Goal: Transaction & Acquisition: Purchase product/service

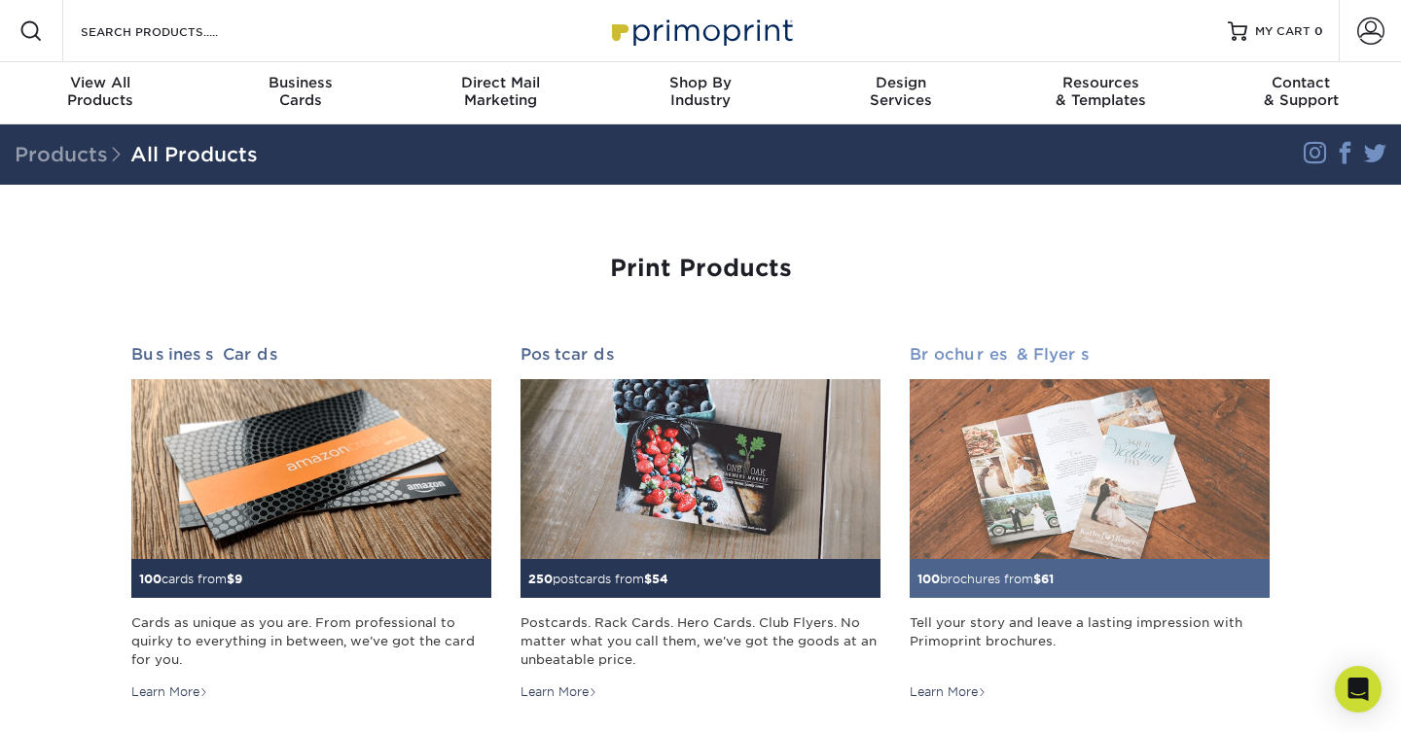
click at [1071, 426] on img at bounding box center [1090, 469] width 360 height 180
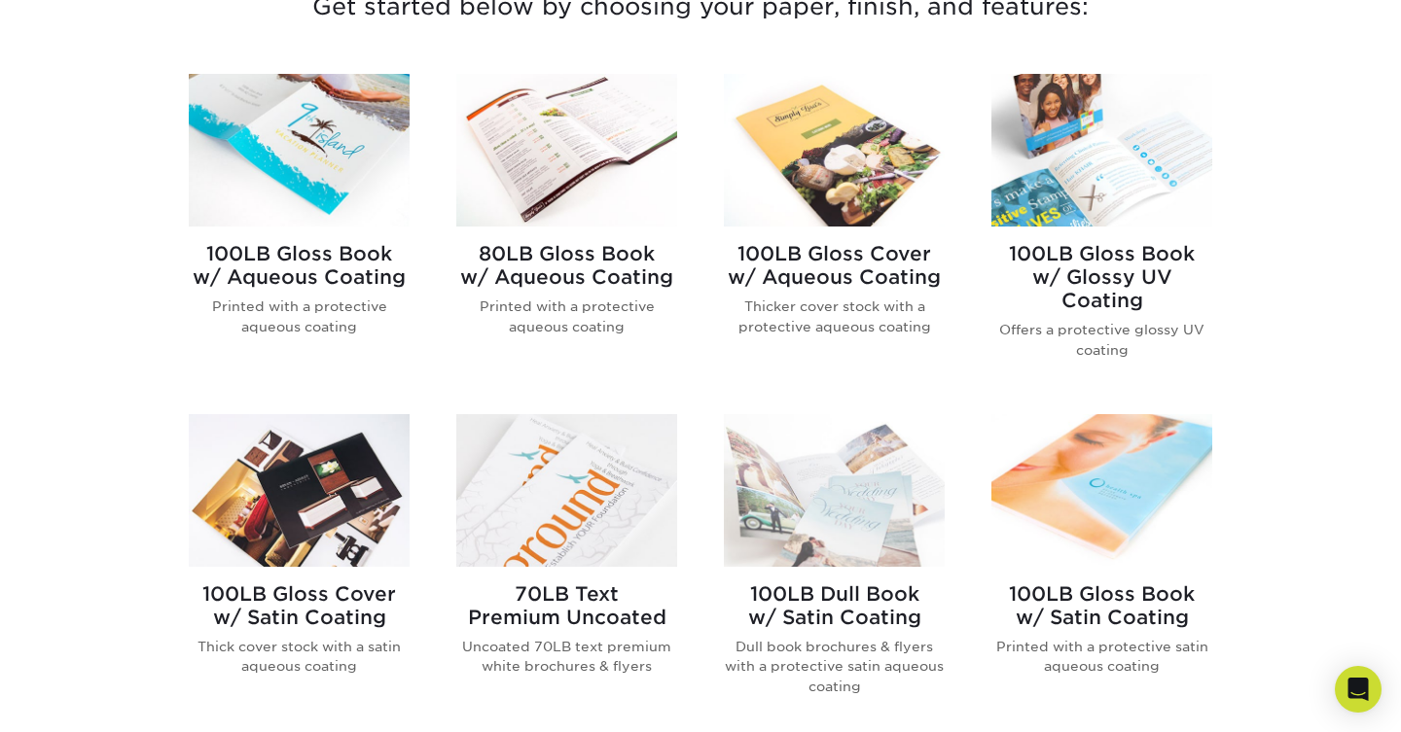
scroll to position [745, 0]
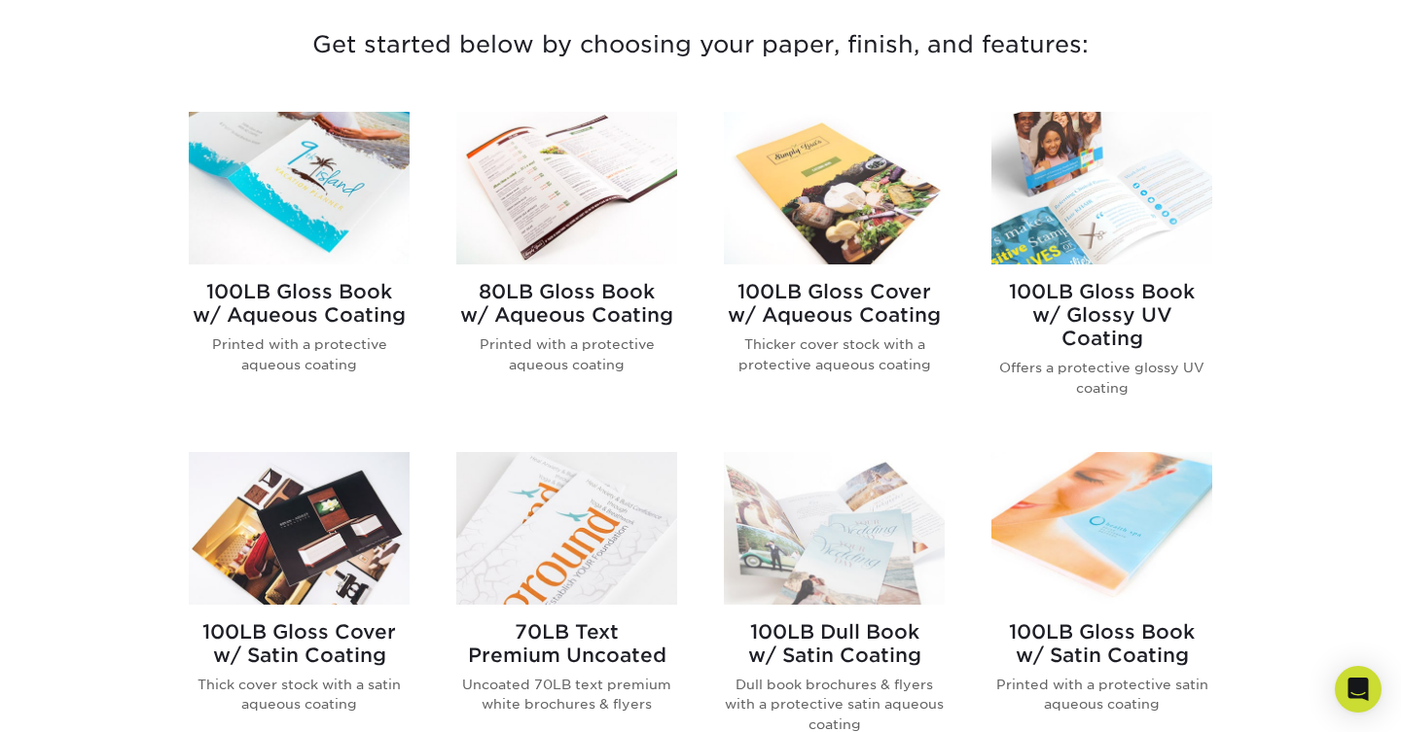
click at [355, 188] on img at bounding box center [299, 188] width 221 height 153
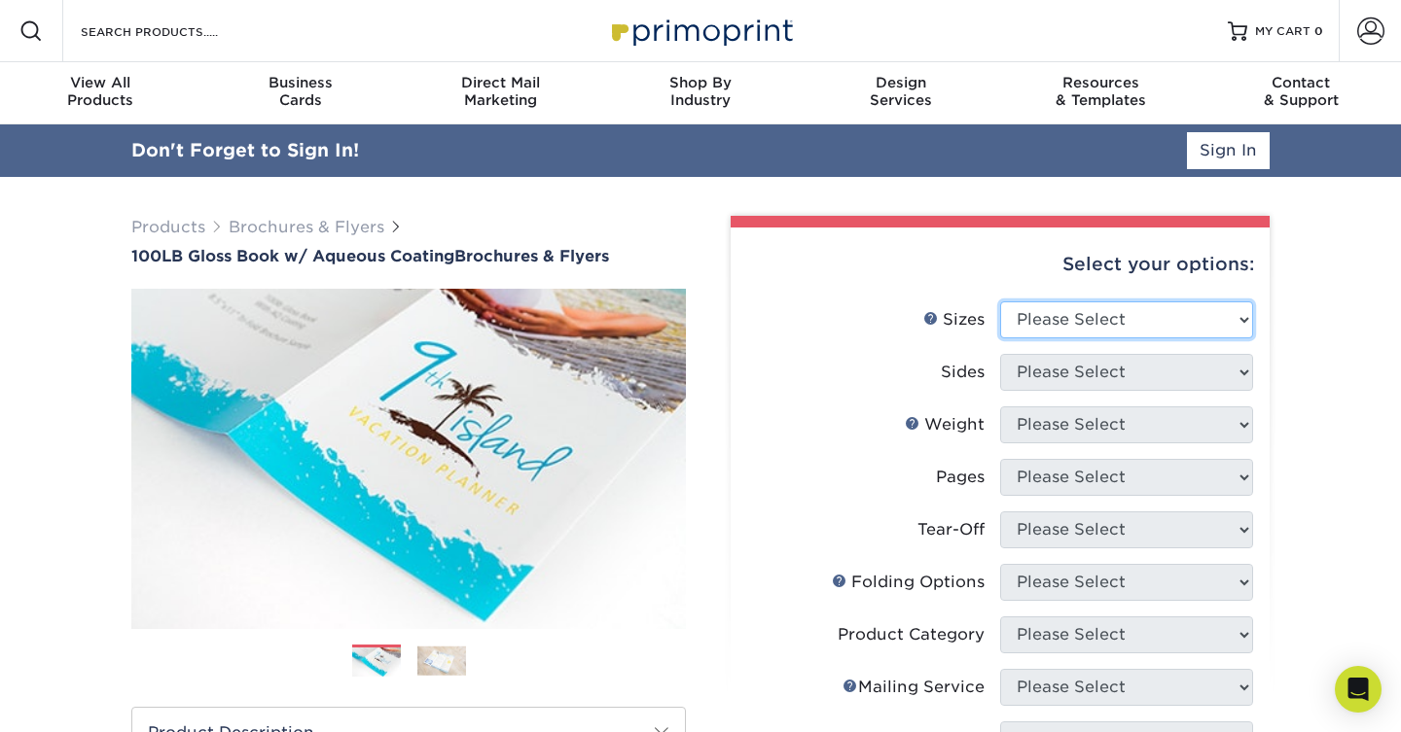
click at [1084, 325] on select "Please Select 3.5" x 8.5" 3.5" x 11" 3.67" x 8.5" 4" x 6" 4" x 8.5" 4" x 9" 4" …" at bounding box center [1126, 320] width 253 height 37
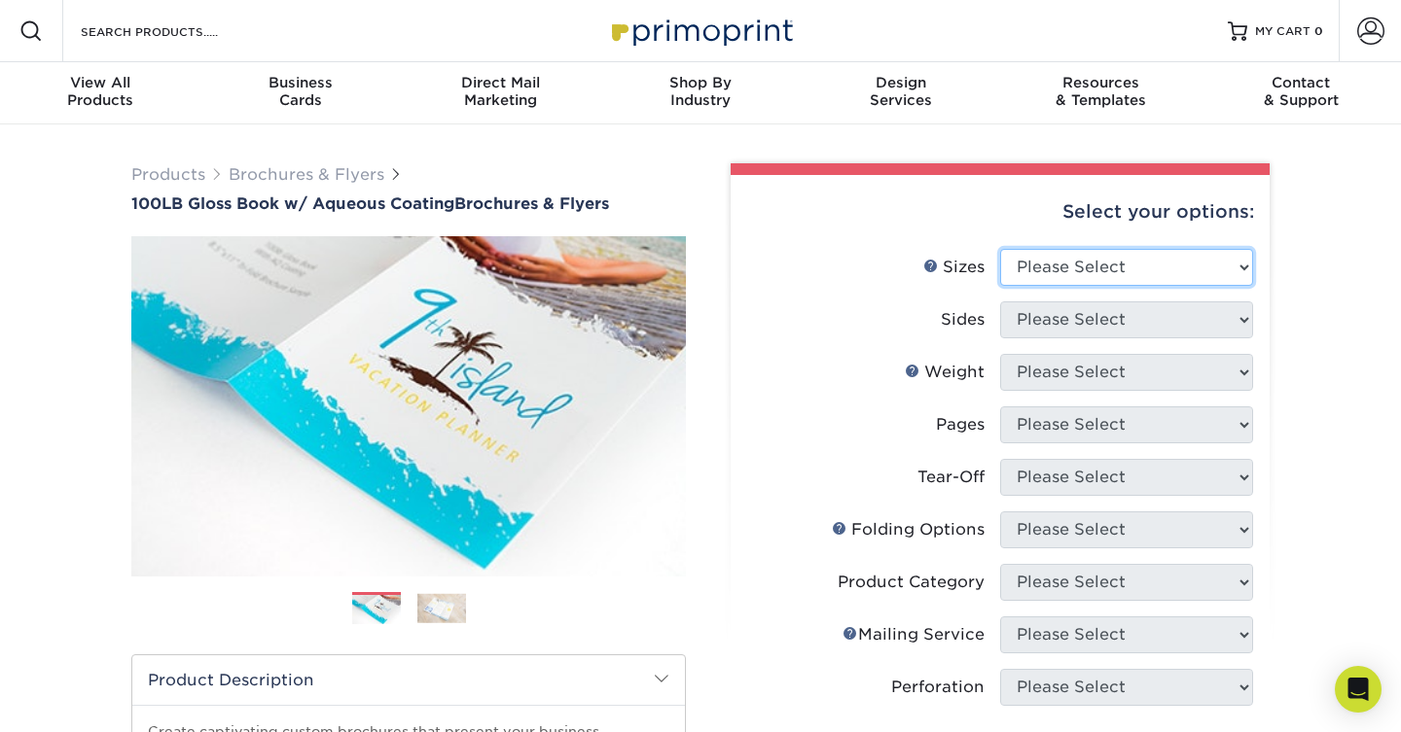
click at [1137, 275] on select "Please Select 3.5" x 8.5" 3.5" x 11" 3.67" x 8.5" 4" x 6" 4" x 8.5" 4" x 9" 4" …" at bounding box center [1126, 267] width 253 height 37
select select "11.00x17.00"
click at [1000, 249] on select "Please Select 3.5" x 8.5" 3.5" x 11" 3.67" x 8.5" 4" x 6" 4" x 8.5" 4" x 9" 4" …" at bounding box center [1126, 267] width 253 height 37
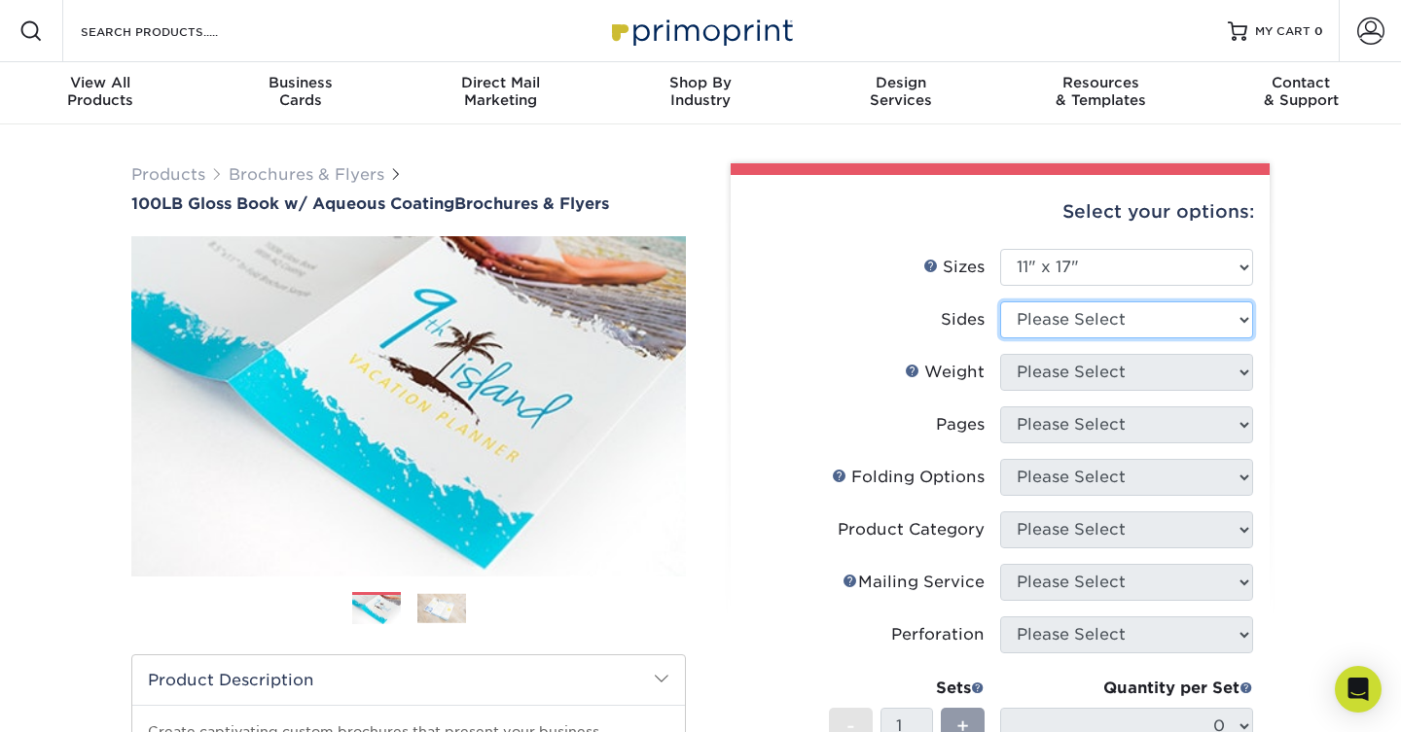
click at [1129, 312] on select "Please Select Print Both Sides Print Front Only" at bounding box center [1126, 320] width 253 height 37
select select "32d3c223-f82c-492b-b915-ba065a00862f"
click at [1000, 302] on select "Please Select Print Both Sides Print Front Only" at bounding box center [1126, 320] width 253 height 37
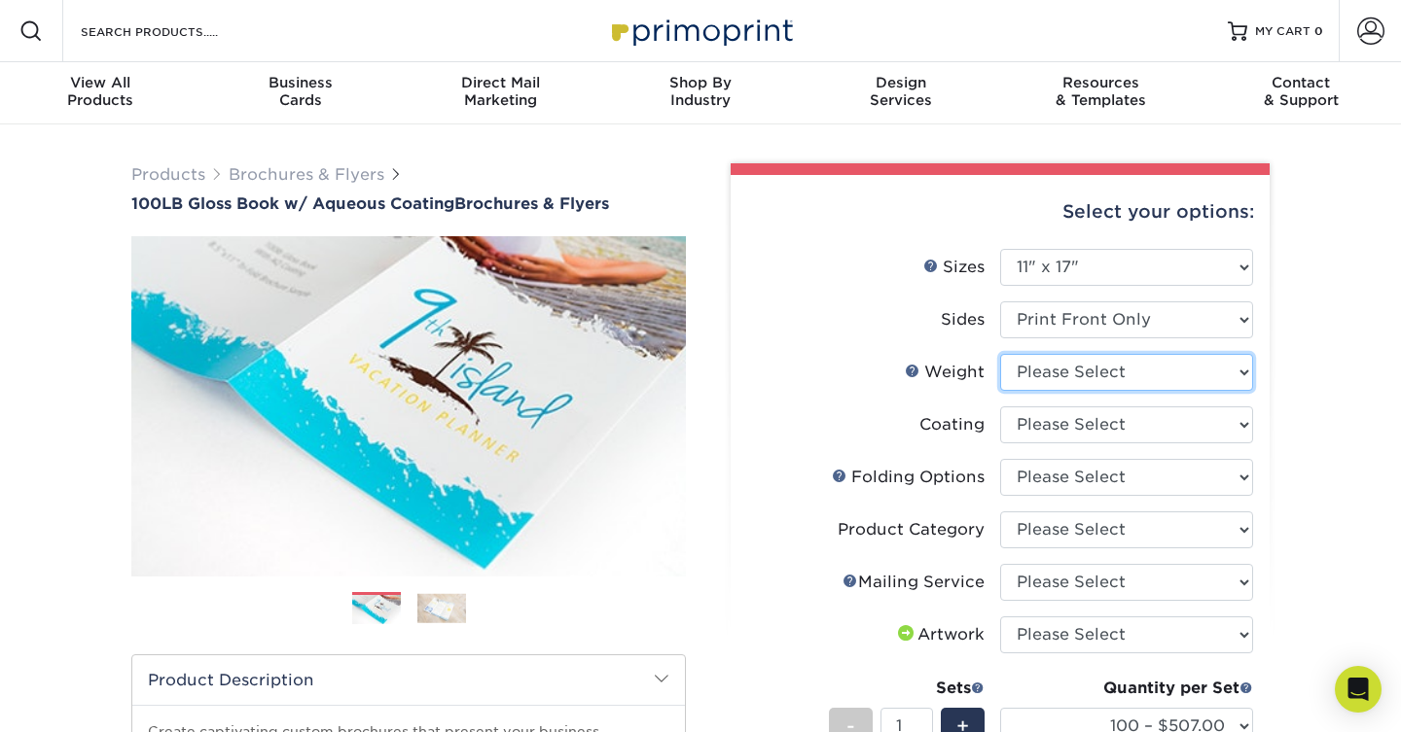
click at [1168, 371] on select "Please Select 100LB" at bounding box center [1126, 372] width 253 height 37
select select "100LB"
click at [1000, 354] on select "Please Select 100LB" at bounding box center [1126, 372] width 253 height 37
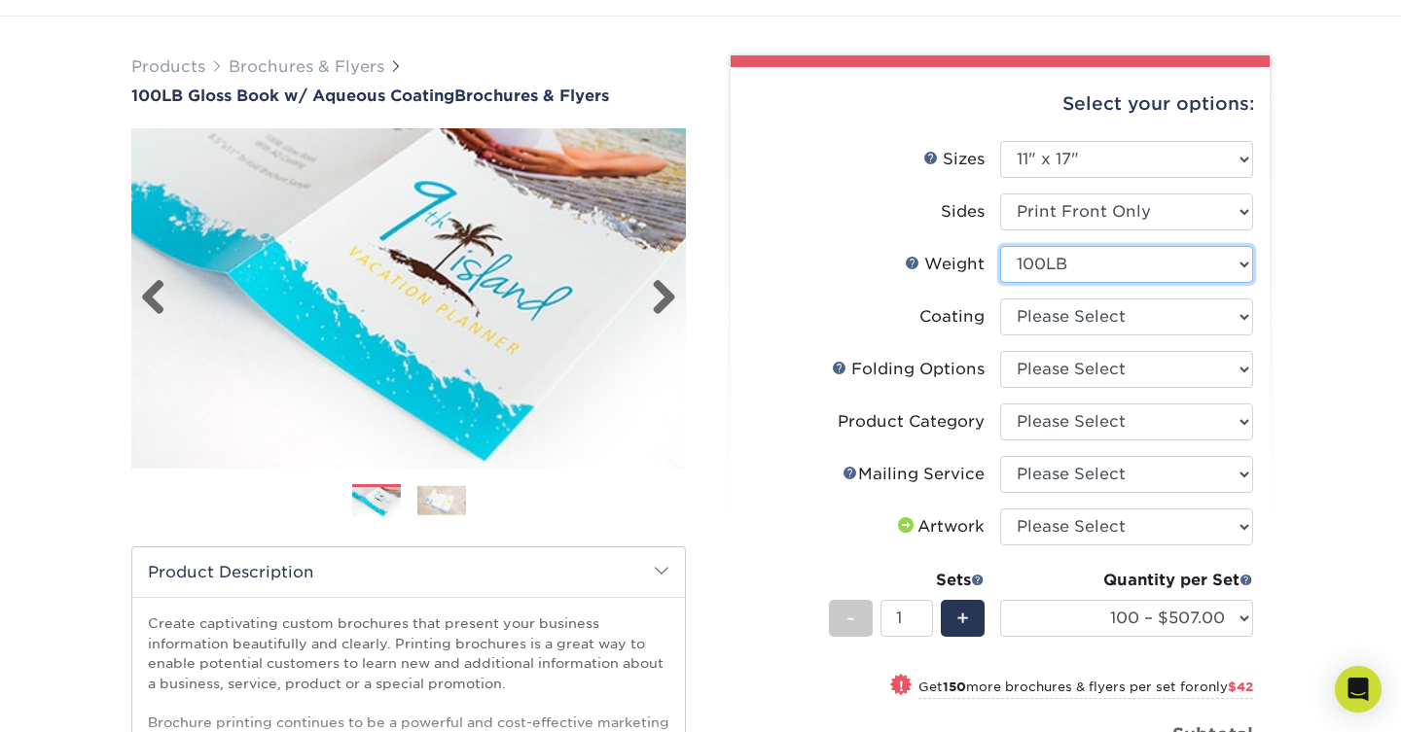
scroll to position [121, 0]
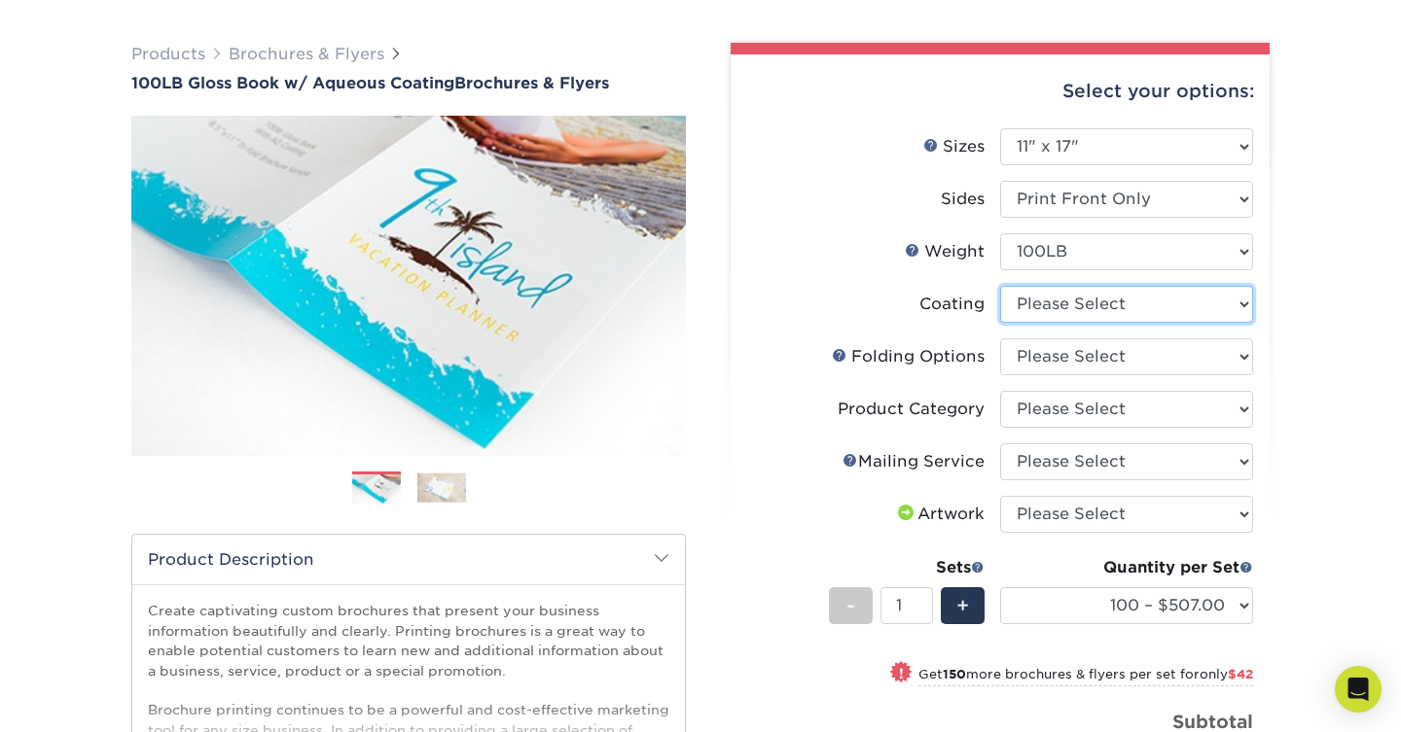
click at [1118, 304] on select at bounding box center [1126, 304] width 253 height 37
select select "d41dab50-ff65-4f4f-bb17-2afe4d36ae33"
click at [1000, 286] on select at bounding box center [1126, 304] width 253 height 37
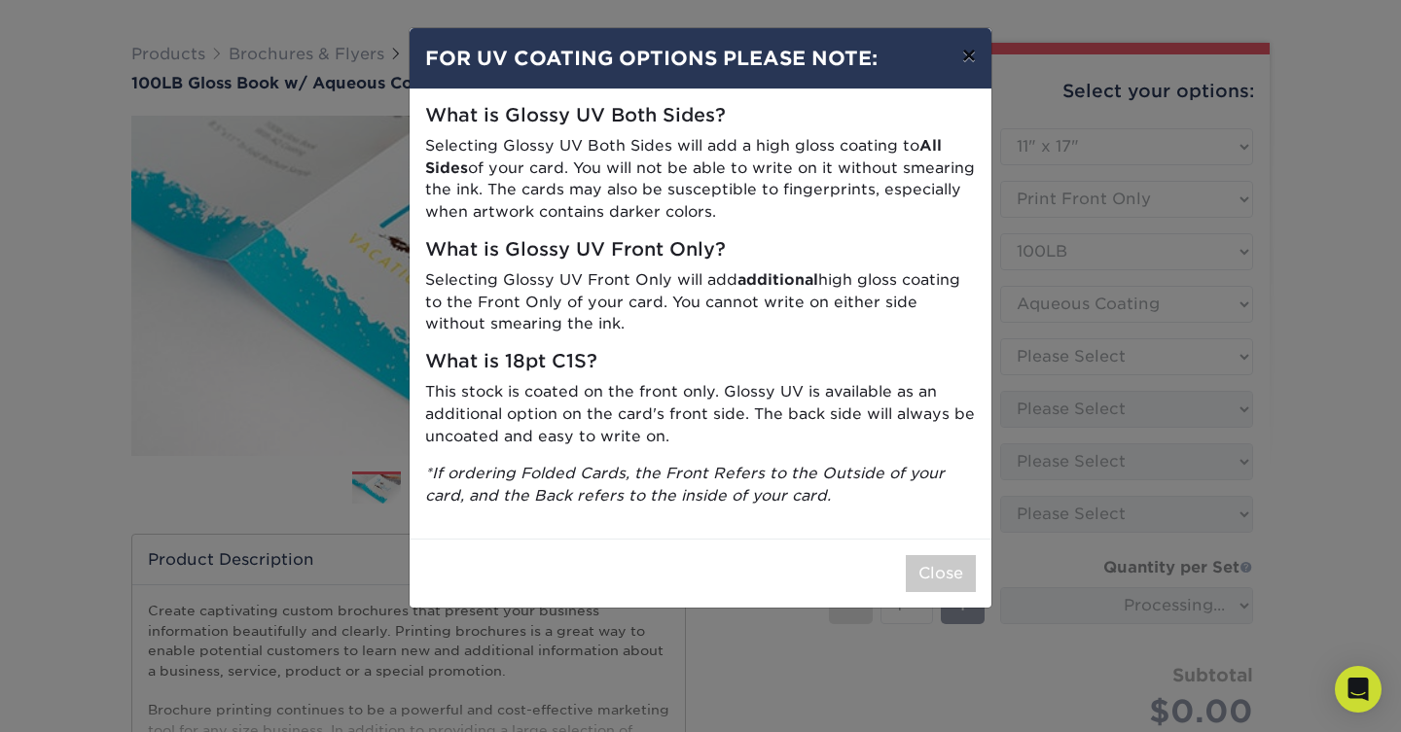
click at [977, 54] on button "×" at bounding box center [968, 55] width 45 height 54
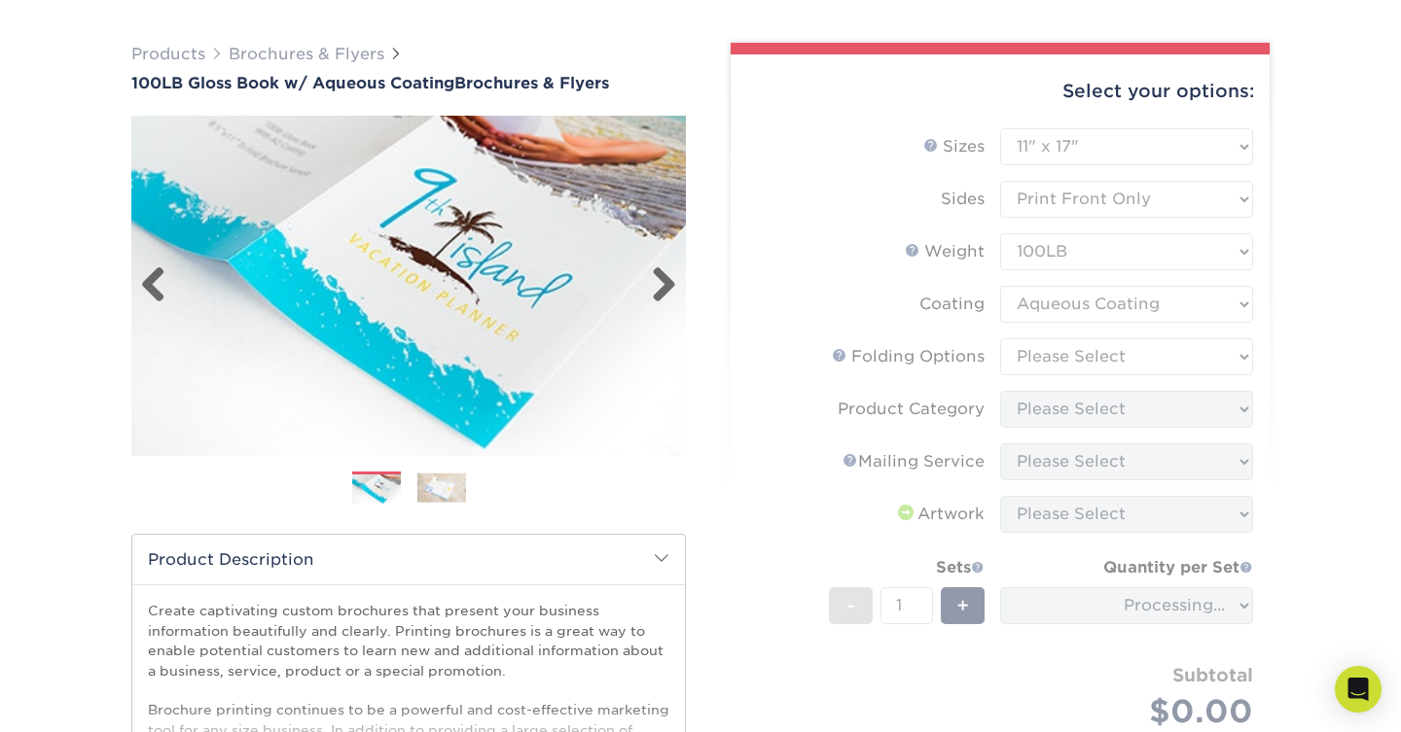
scroll to position [166, 0]
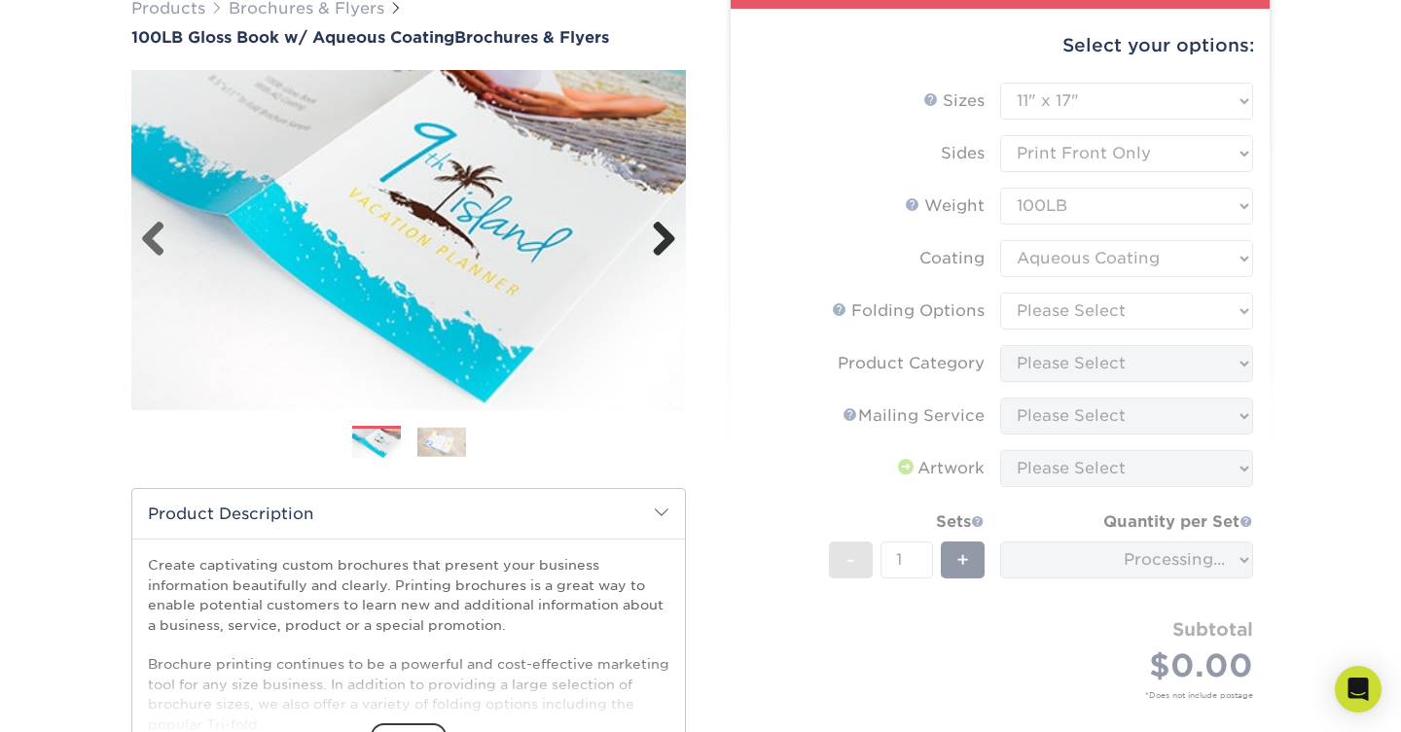
click at [657, 239] on link "Next" at bounding box center [656, 240] width 39 height 39
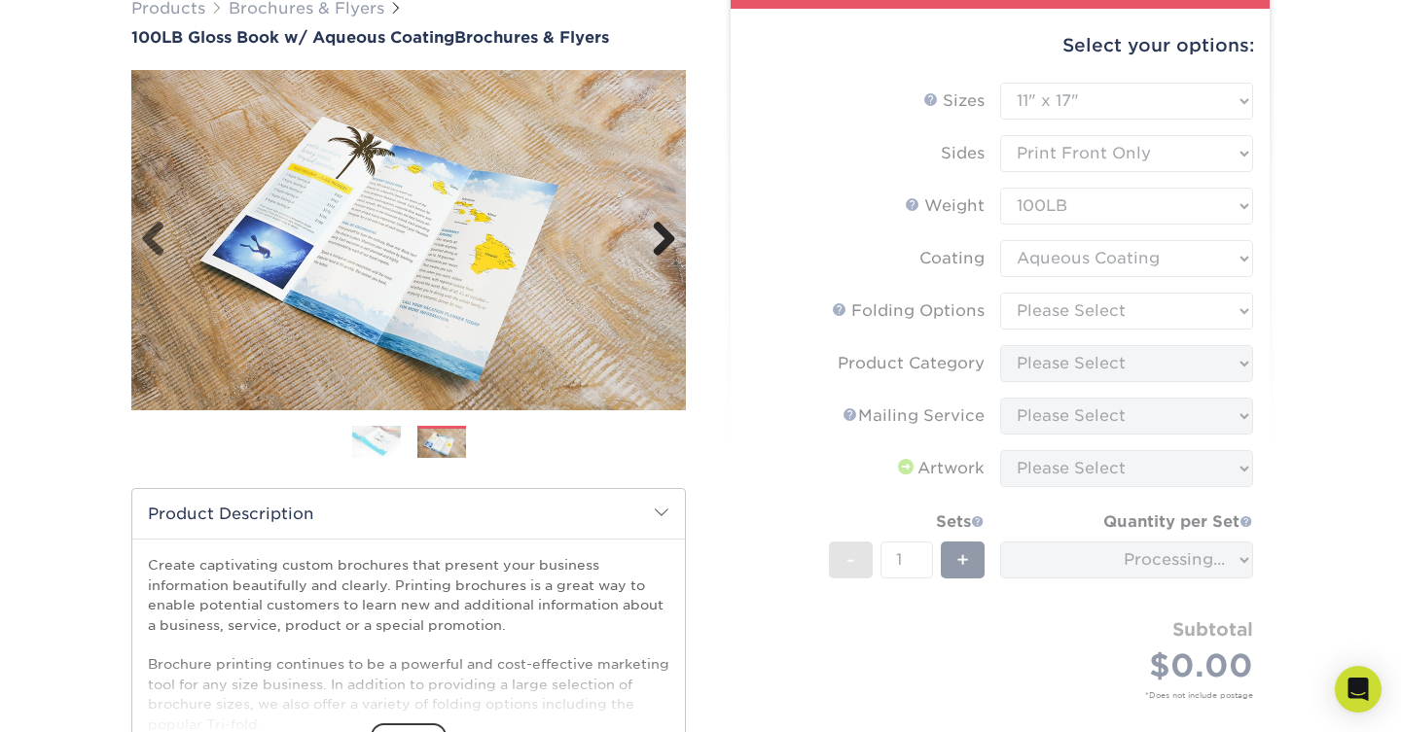
click at [657, 239] on link "Next" at bounding box center [656, 240] width 39 height 39
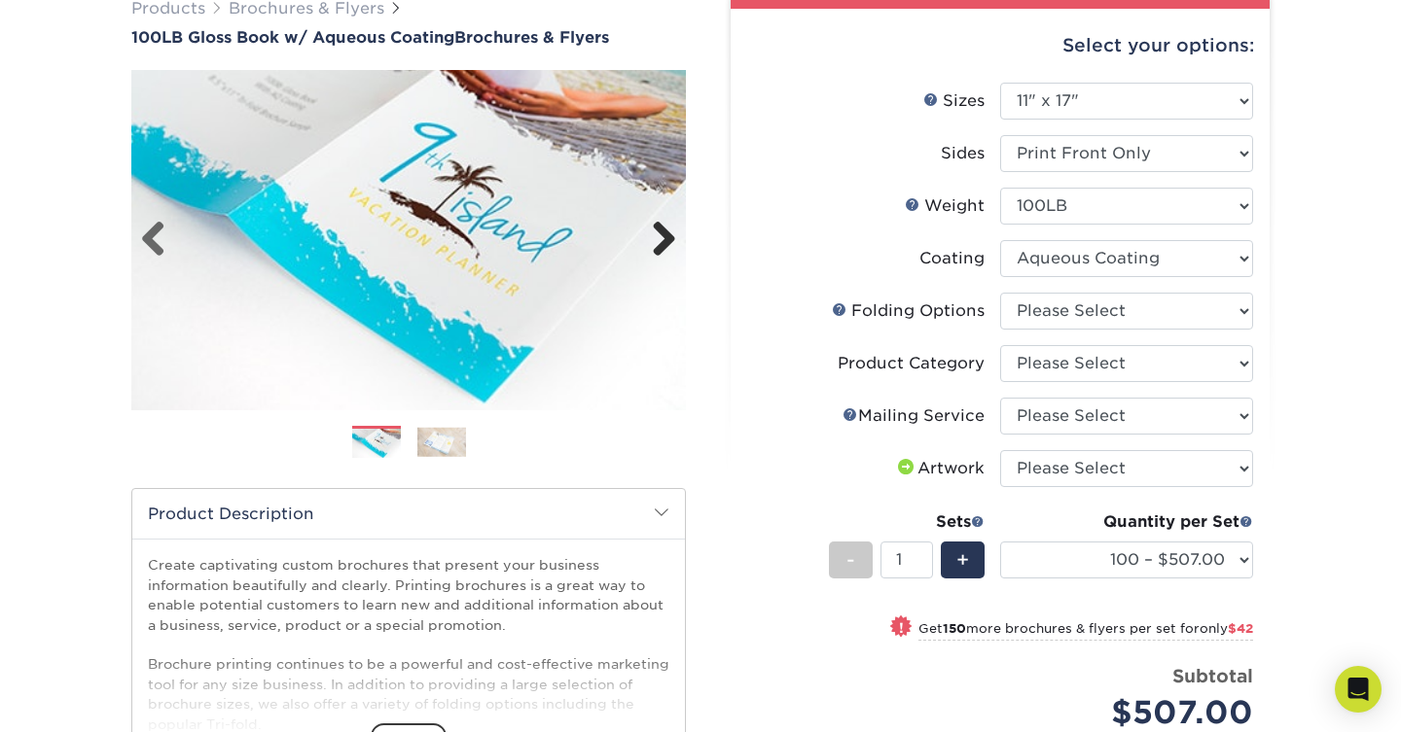
click at [657, 239] on link "Next" at bounding box center [656, 240] width 39 height 39
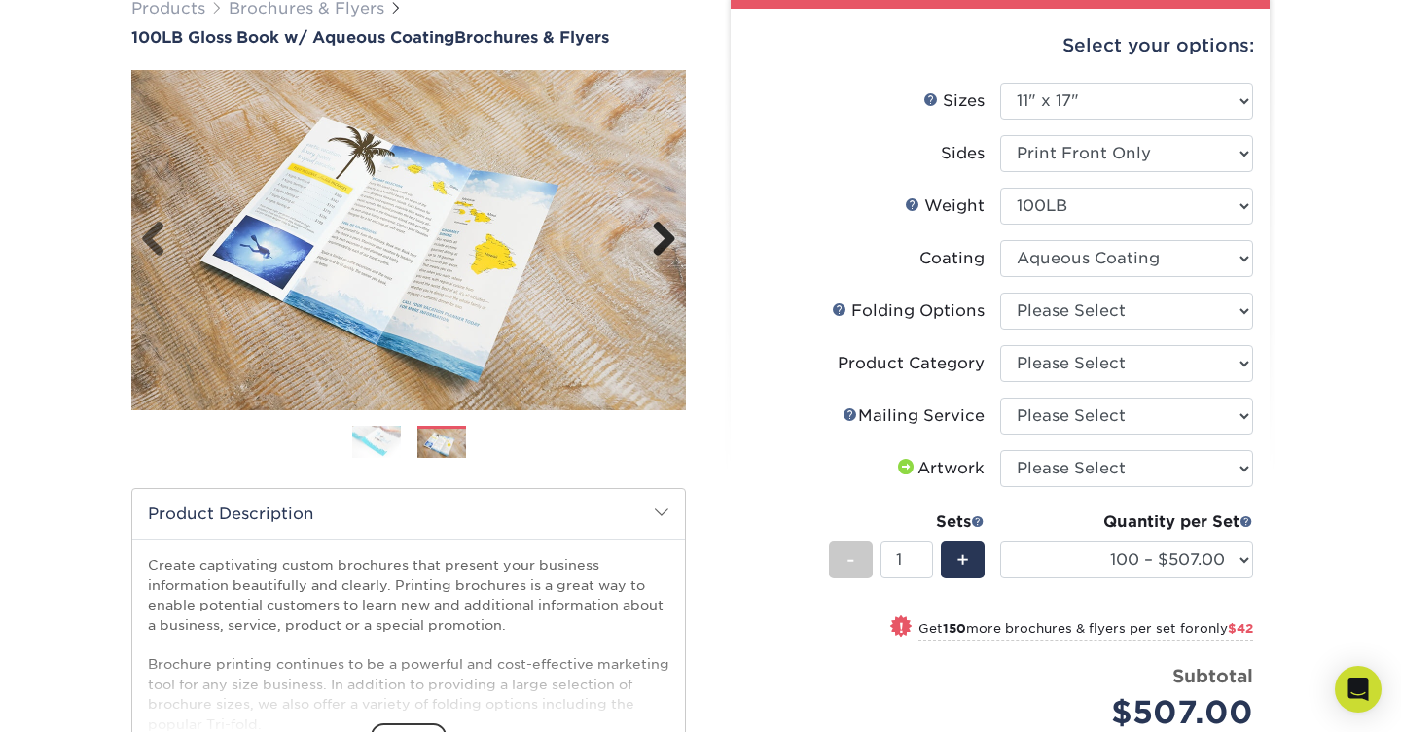
click at [657, 239] on link "Next" at bounding box center [656, 240] width 39 height 39
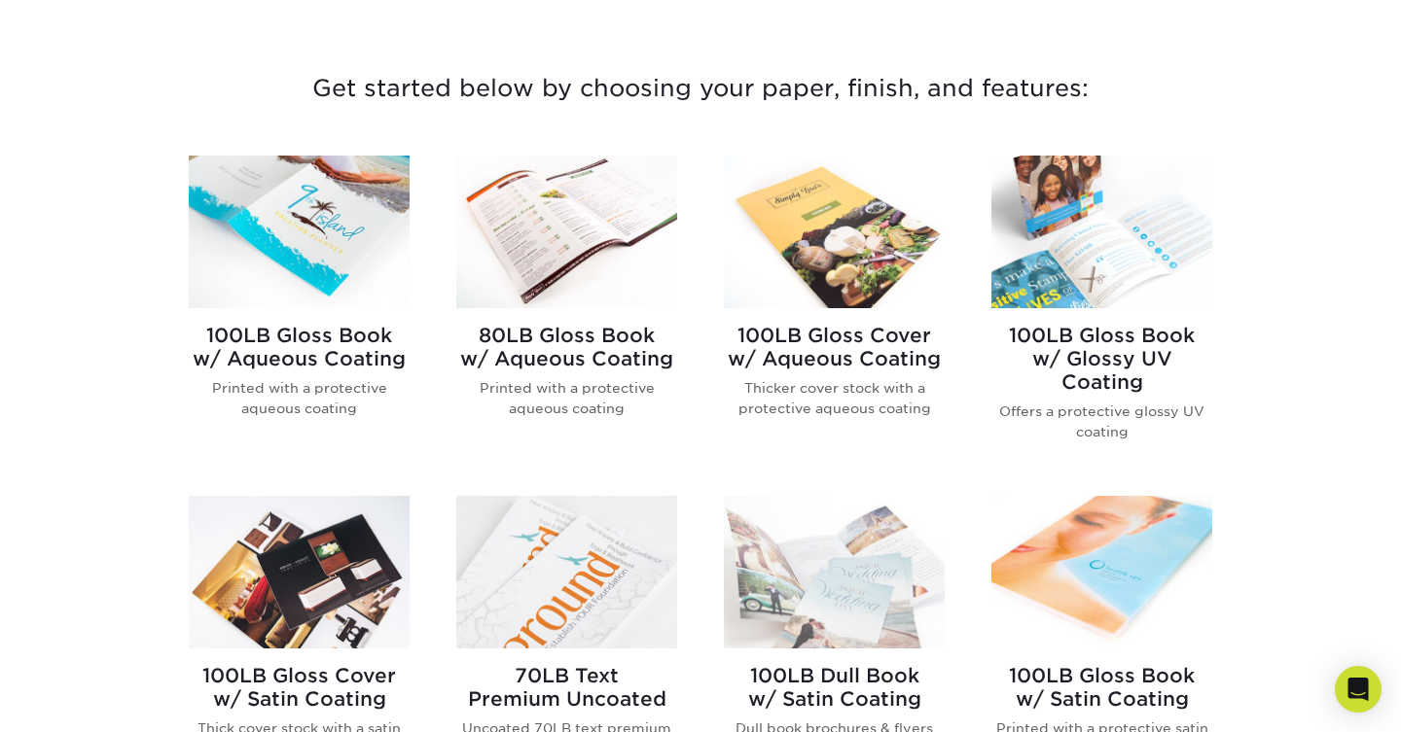
scroll to position [704, 0]
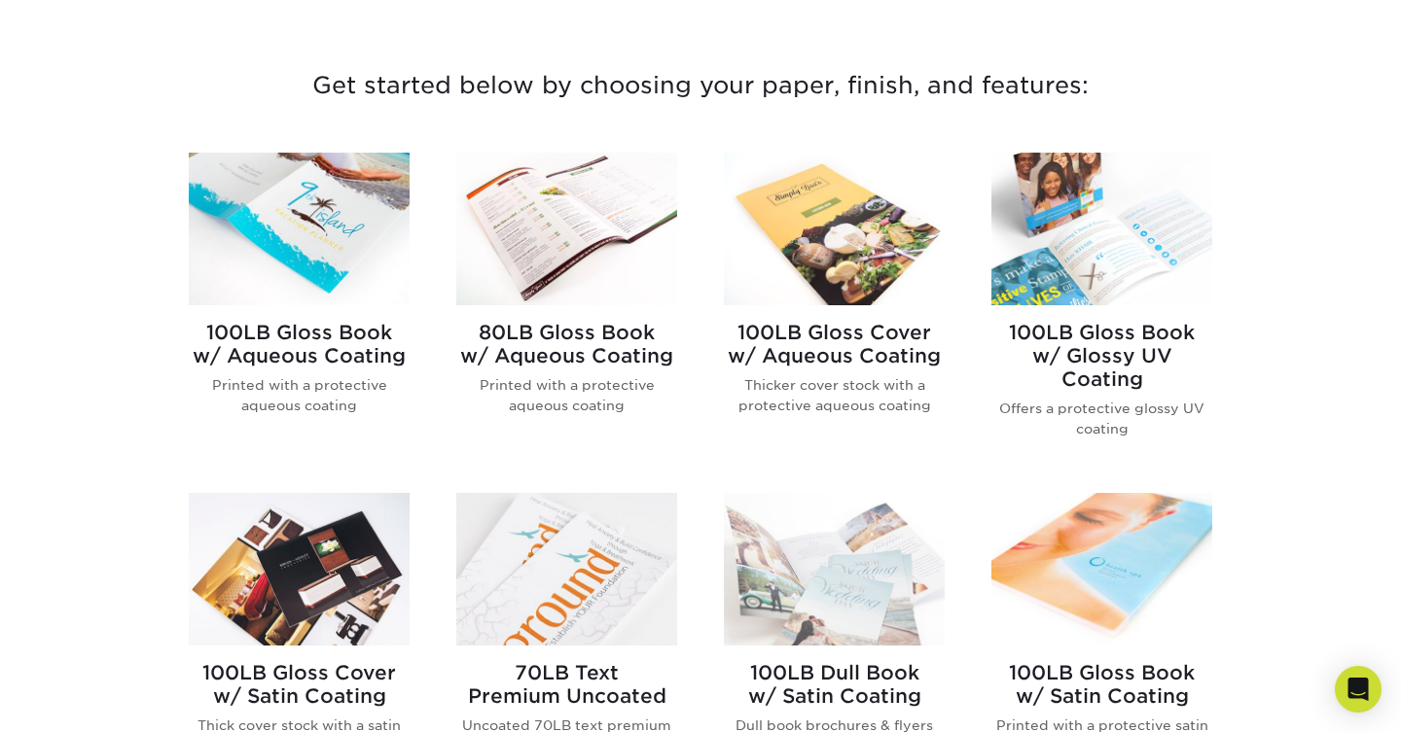
click at [297, 253] on img at bounding box center [299, 229] width 221 height 153
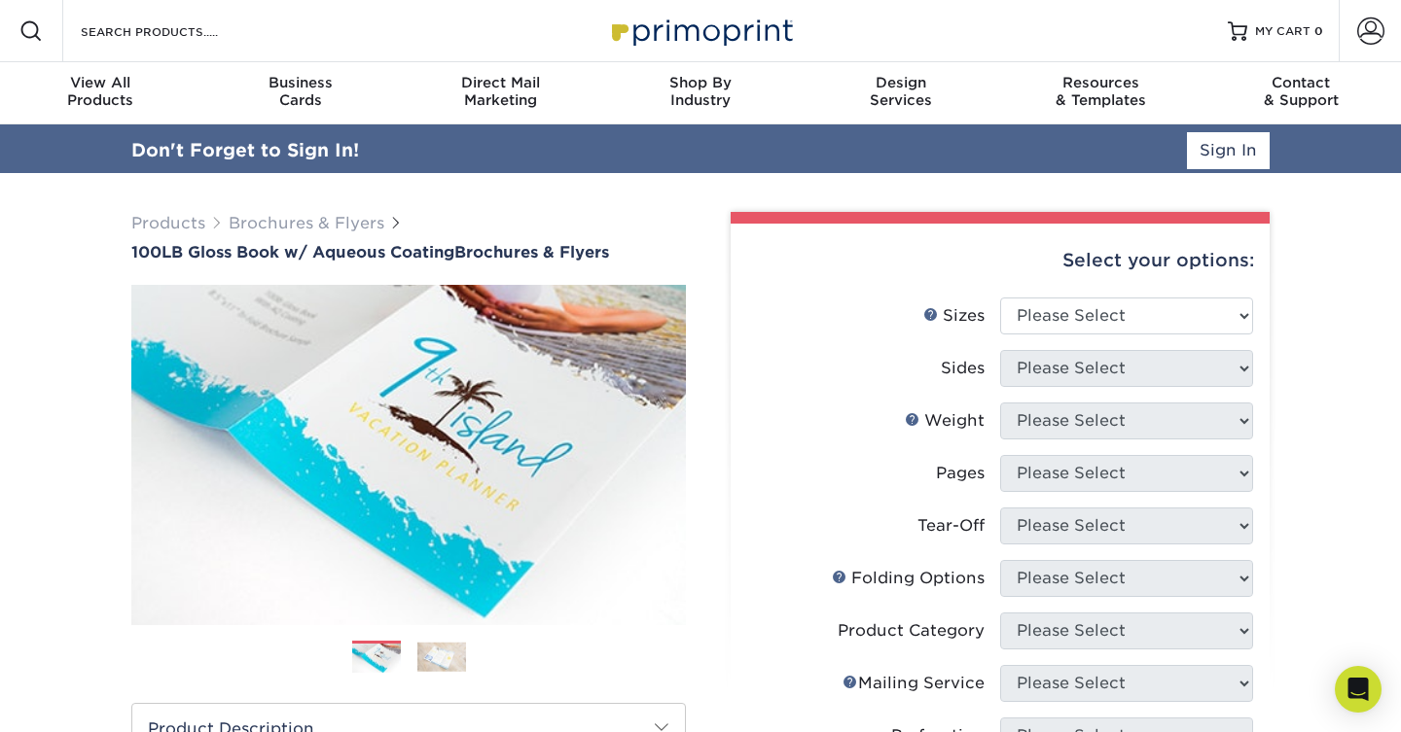
click at [1131, 269] on div "Select your options:" at bounding box center [1000, 261] width 508 height 74
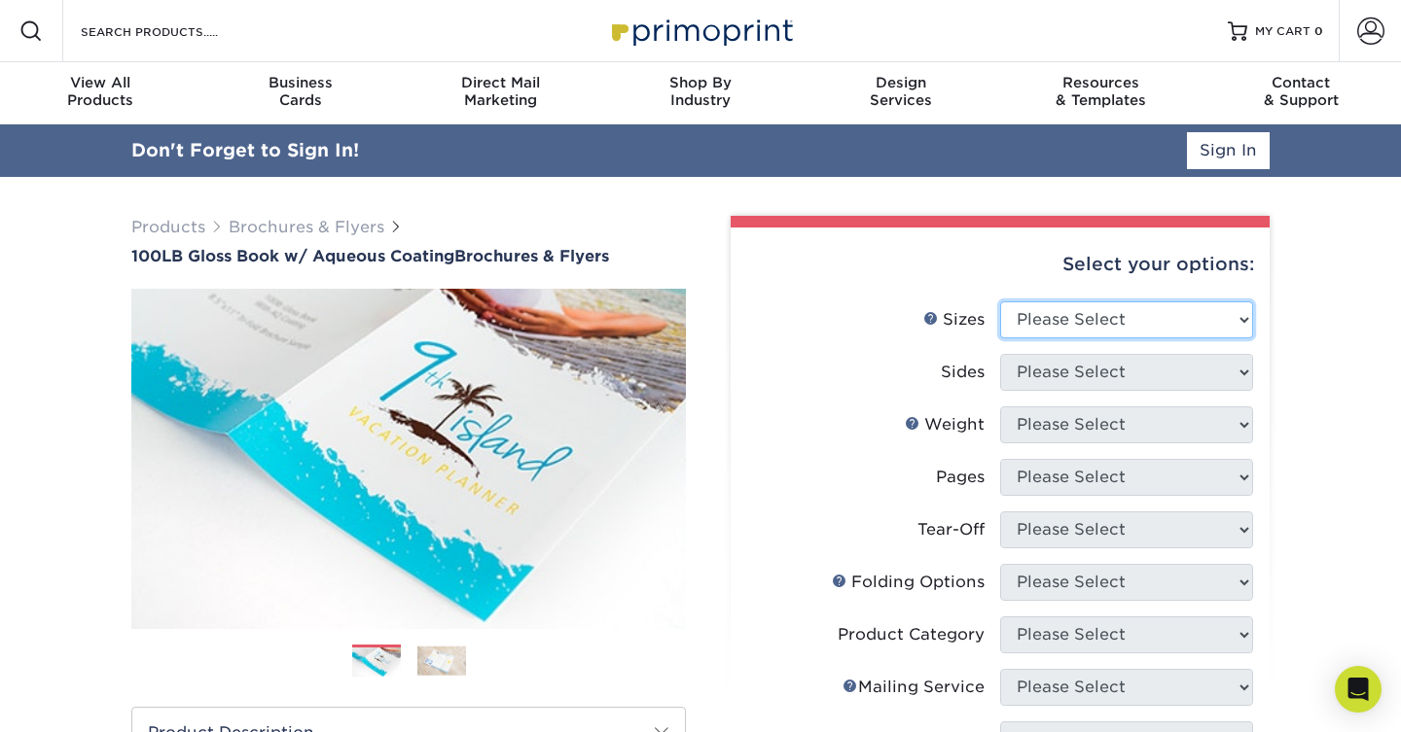
click at [1124, 310] on select "Please Select 3.5" x 8.5" 3.5" x 11" 3.67" x 8.5" 4" x 6" 4" x 8.5" 4" x 9" 4" …" at bounding box center [1126, 320] width 253 height 37
select select "11.00x17.00"
click at [1000, 302] on select "Please Select 3.5" x 8.5" 3.5" x 11" 3.67" x 8.5" 4" x 6" 4" x 8.5" 4" x 9" 4" …" at bounding box center [1126, 320] width 253 height 37
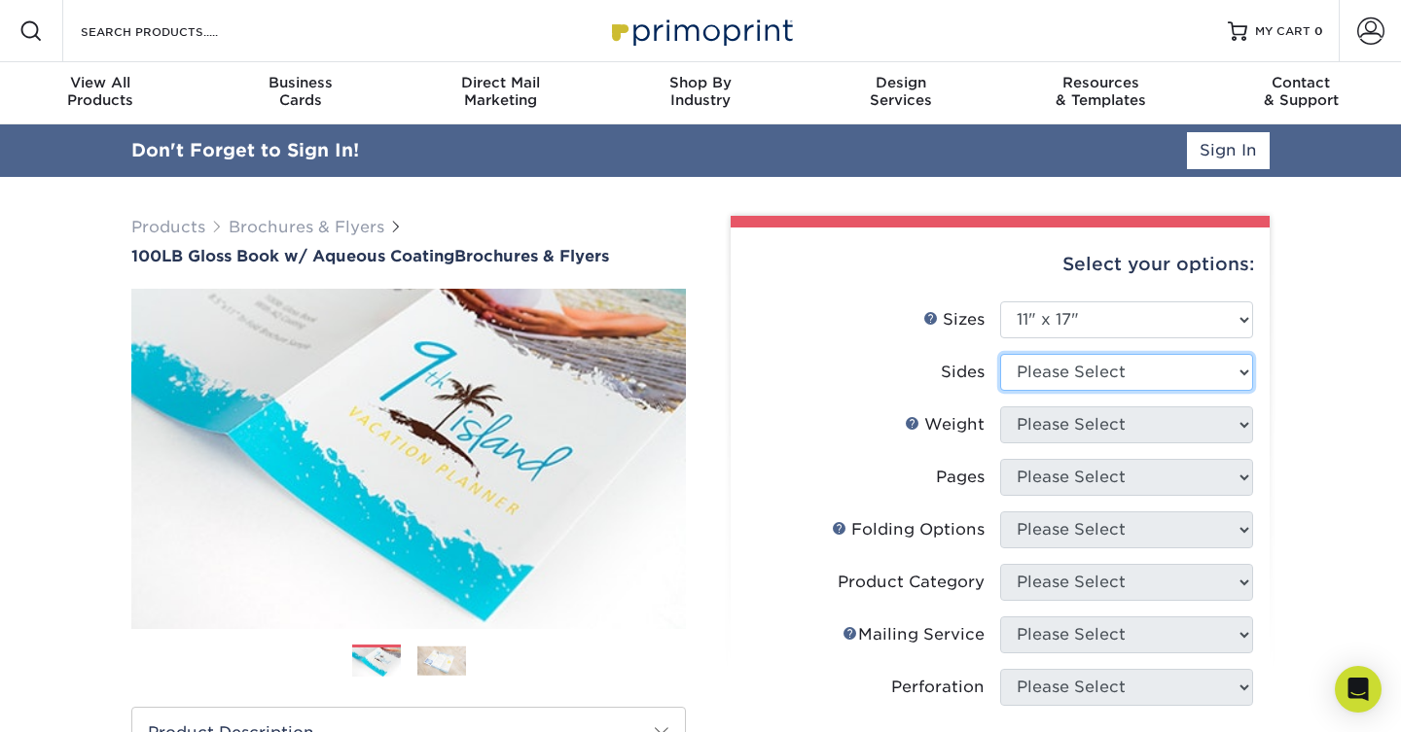
click at [1162, 379] on select "Please Select Print Both Sides Print Front Only" at bounding box center [1126, 372] width 253 height 37
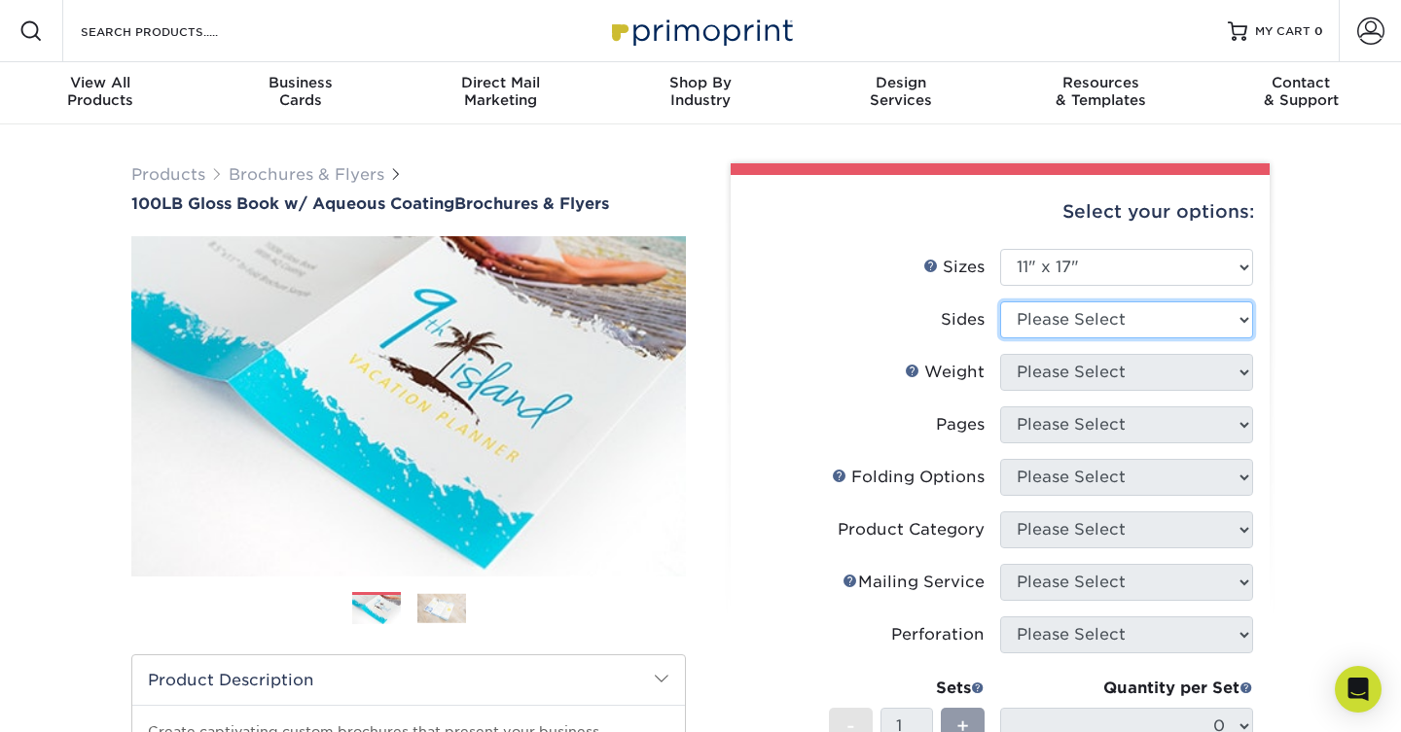
select select "32d3c223-f82c-492b-b915-ba065a00862f"
click at [1000, 302] on select "Please Select Print Both Sides Print Front Only" at bounding box center [1126, 320] width 253 height 37
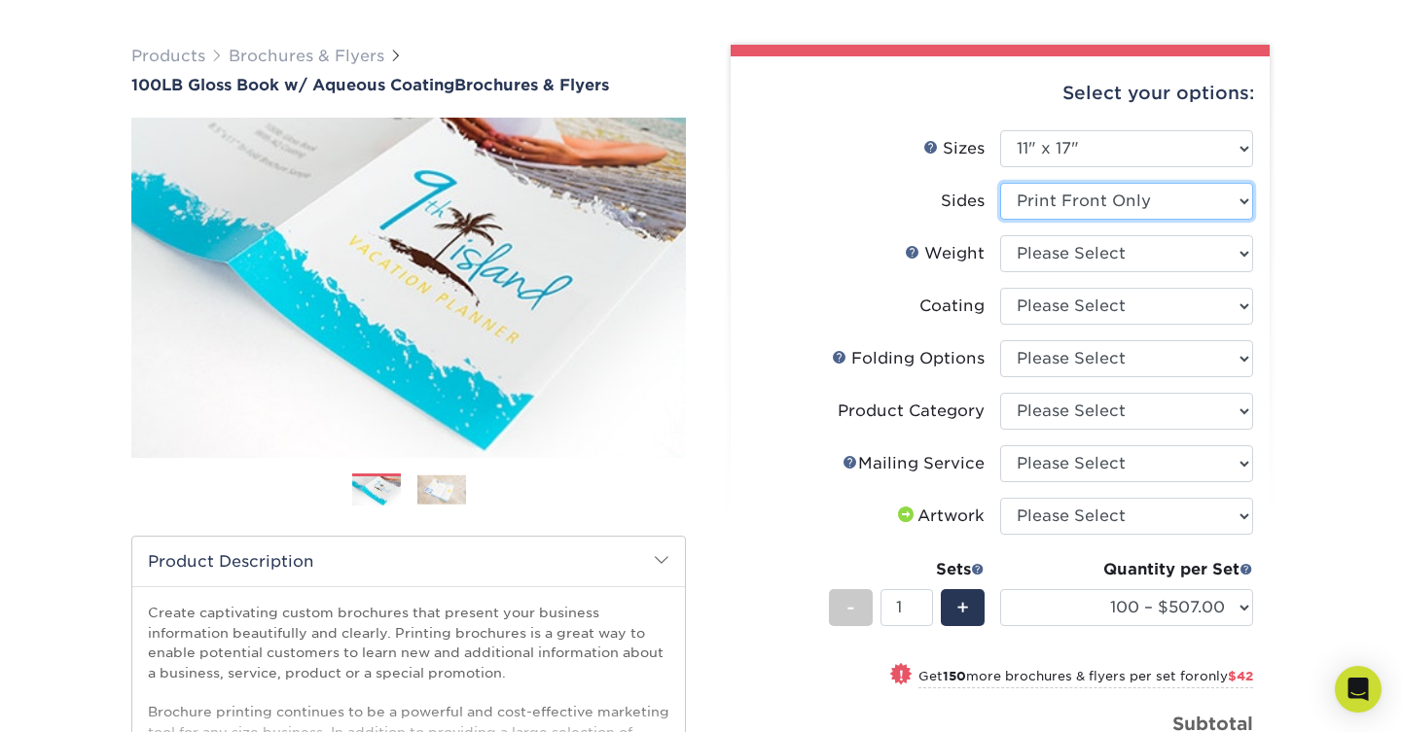
scroll to position [145, 0]
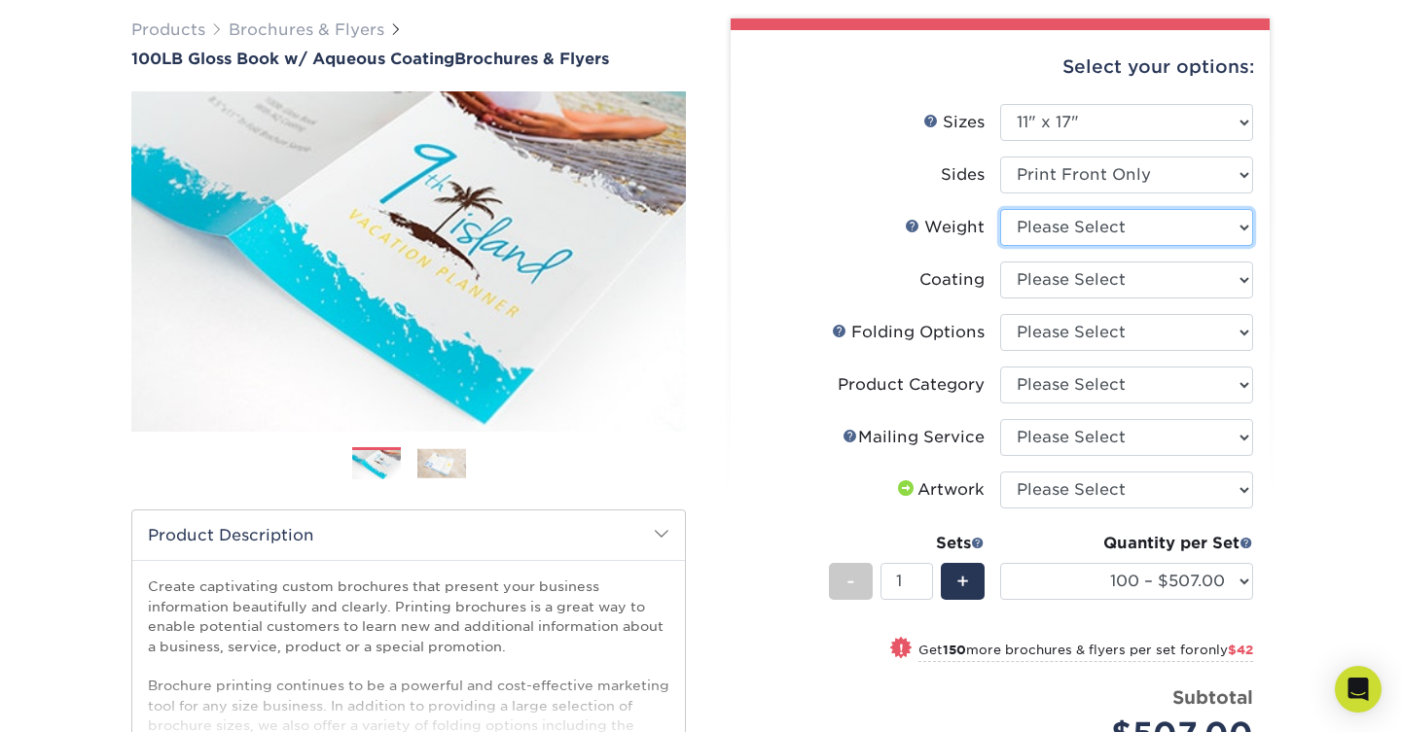
click at [1168, 225] on select "Please Select 100LB" at bounding box center [1126, 227] width 253 height 37
click at [1210, 288] on select at bounding box center [1126, 280] width 253 height 37
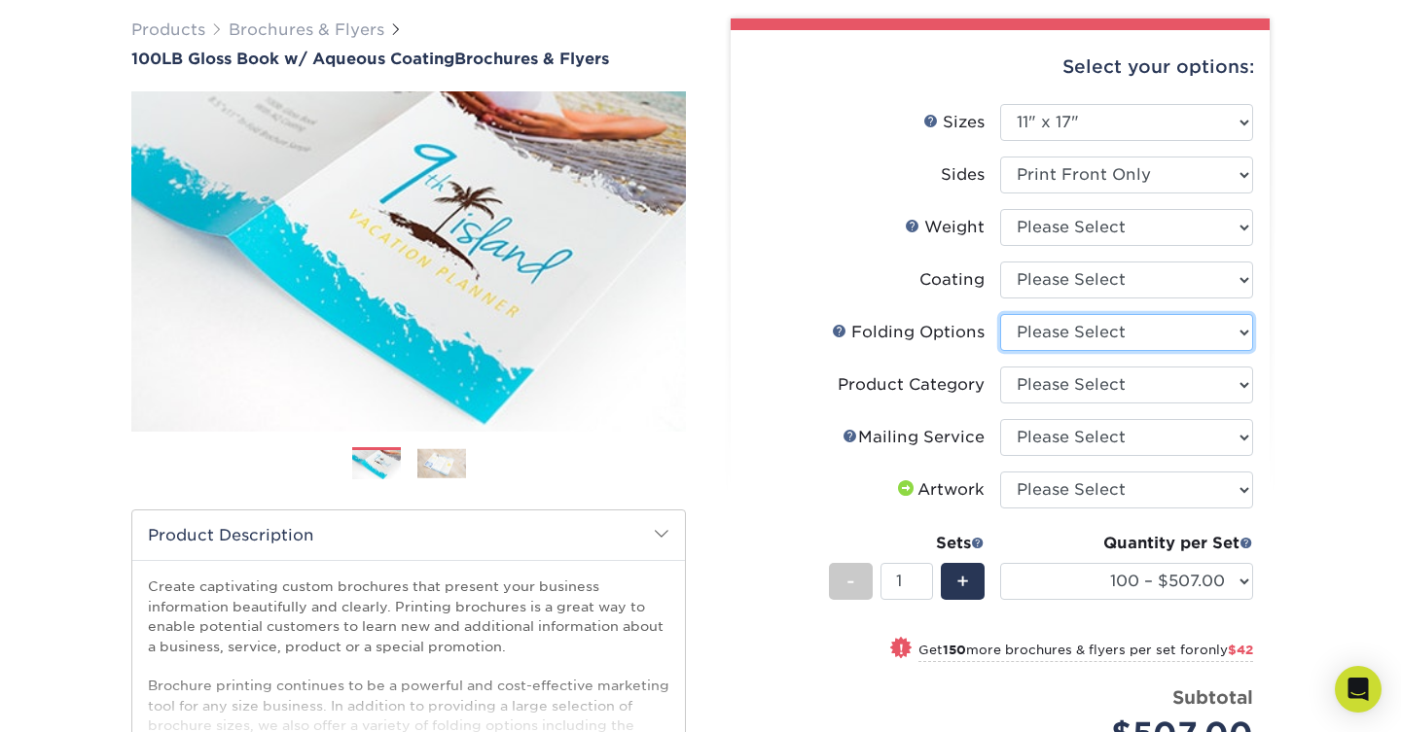
click at [1171, 341] on select "Please Select FLAT - No Folding Accordion Fold Roll Fold Tri-Fold / Letter Fold…" at bounding box center [1126, 332] width 253 height 37
select select "9589f320-e91f-48ce-a0d7-3badd39f2c14"
click at [1000, 314] on select "Please Select FLAT - No Folding Accordion Fold Roll Fold Tri-Fold / Letter Fold…" at bounding box center [1126, 332] width 253 height 37
click at [1194, 391] on select "Please Select Flyers and Brochures" at bounding box center [1126, 385] width 253 height 37
select select "1a668080-6b7c-4174-b399-2c3833b27ef4"
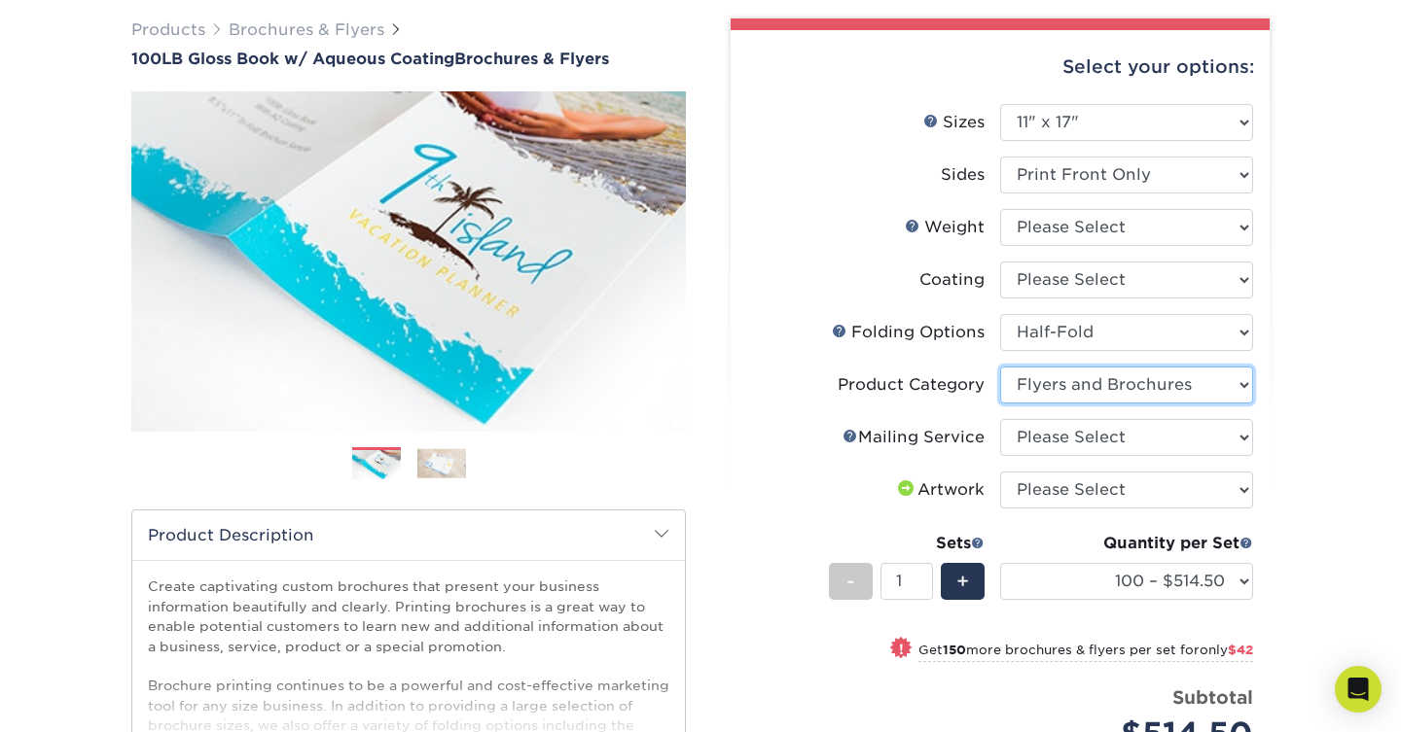
click at [1000, 367] on select "Please Select Flyers and Brochures" at bounding box center [1126, 385] width 253 height 37
click at [1178, 383] on select "Please Select Flyers and Brochures" at bounding box center [1126, 385] width 253 height 37
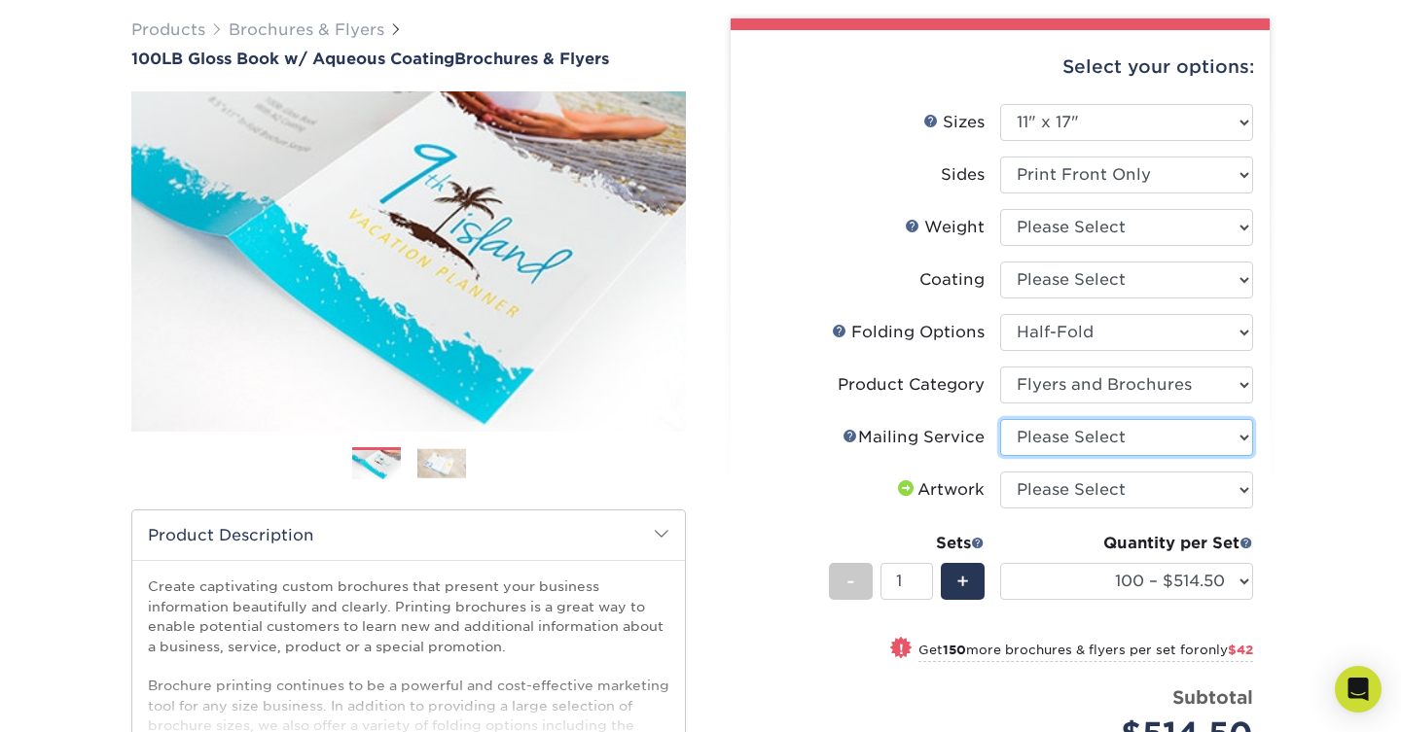
click at [1148, 438] on select "Please Select No Direct Mailing Service No, I will mail/stamp/imprint Direct Ma…" at bounding box center [1126, 437] width 253 height 37
select select "3e5e9bdd-d78a-4c28-a41d-fe1407925ca6"
click at [1000, 419] on select "Please Select No Direct Mailing Service No, I will mail/stamp/imprint Direct Ma…" at bounding box center [1126, 437] width 253 height 37
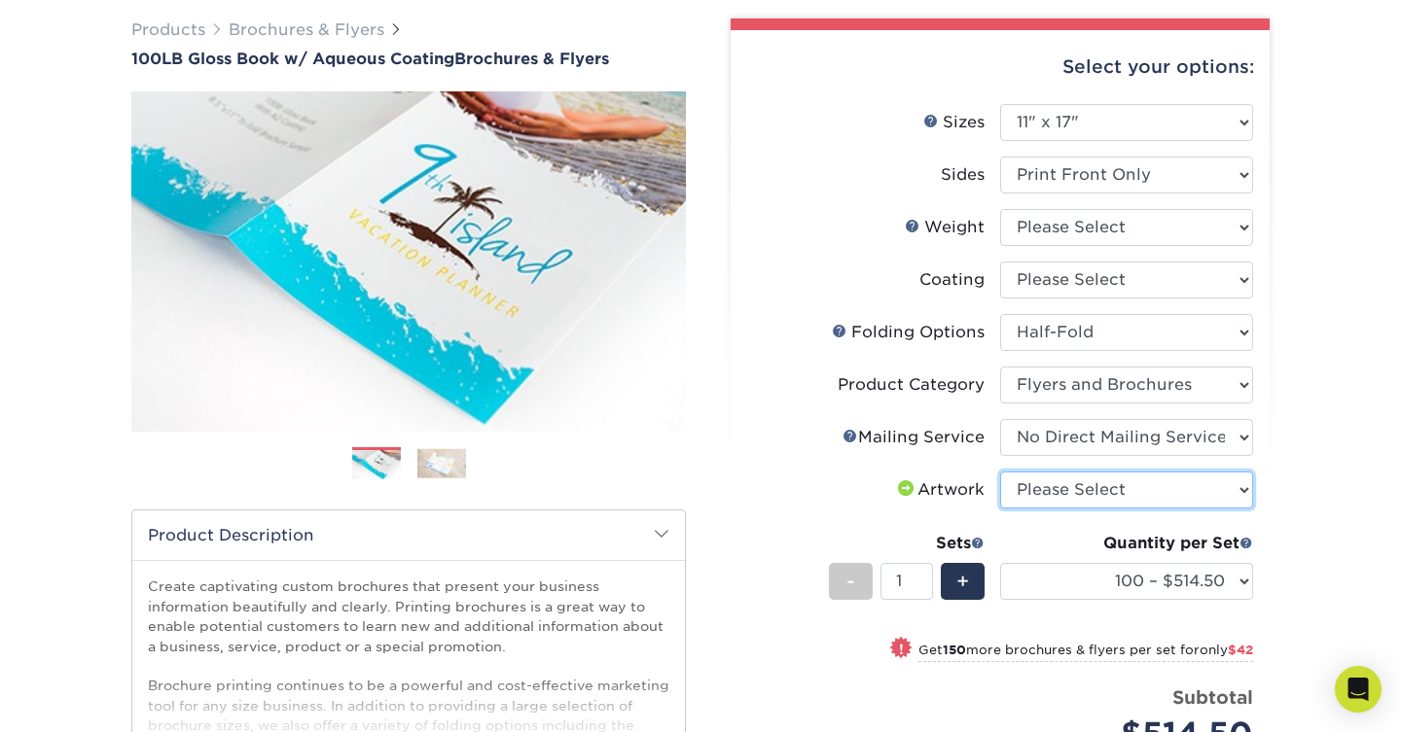
click at [1145, 486] on select "Please Select I will upload files I need a design - $175" at bounding box center [1126, 490] width 253 height 37
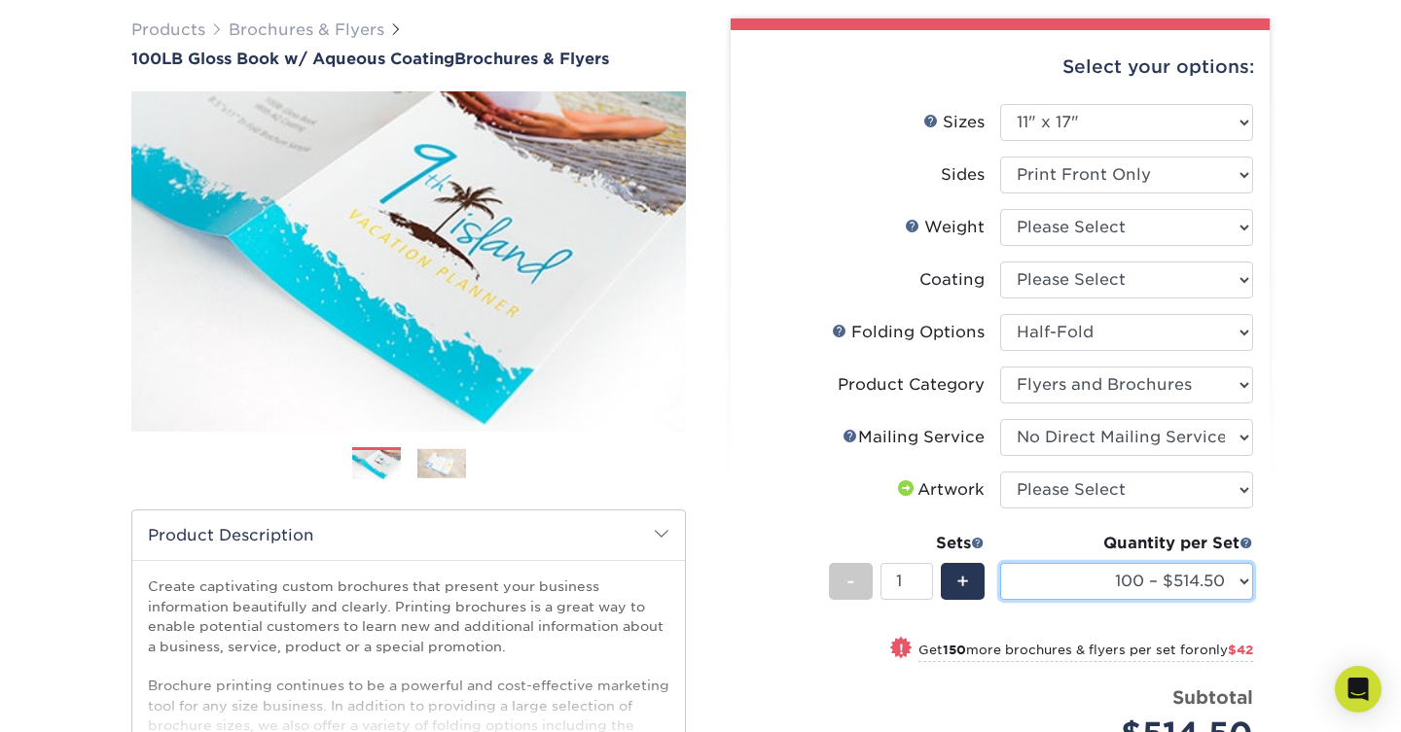
click at [1180, 580] on select "100 – $514.50 250 – $556.50 500 – $631.00 1000 – $715.00 2000 – $831.25 2500 – …" at bounding box center [1126, 581] width 253 height 37
select select "250 – $556.50"
click at [1000, 563] on select "100 – $514.50 250 – $556.50 500 – $631.00 1000 – $715.00 2000 – $831.25 2500 – …" at bounding box center [1126, 581] width 253 height 37
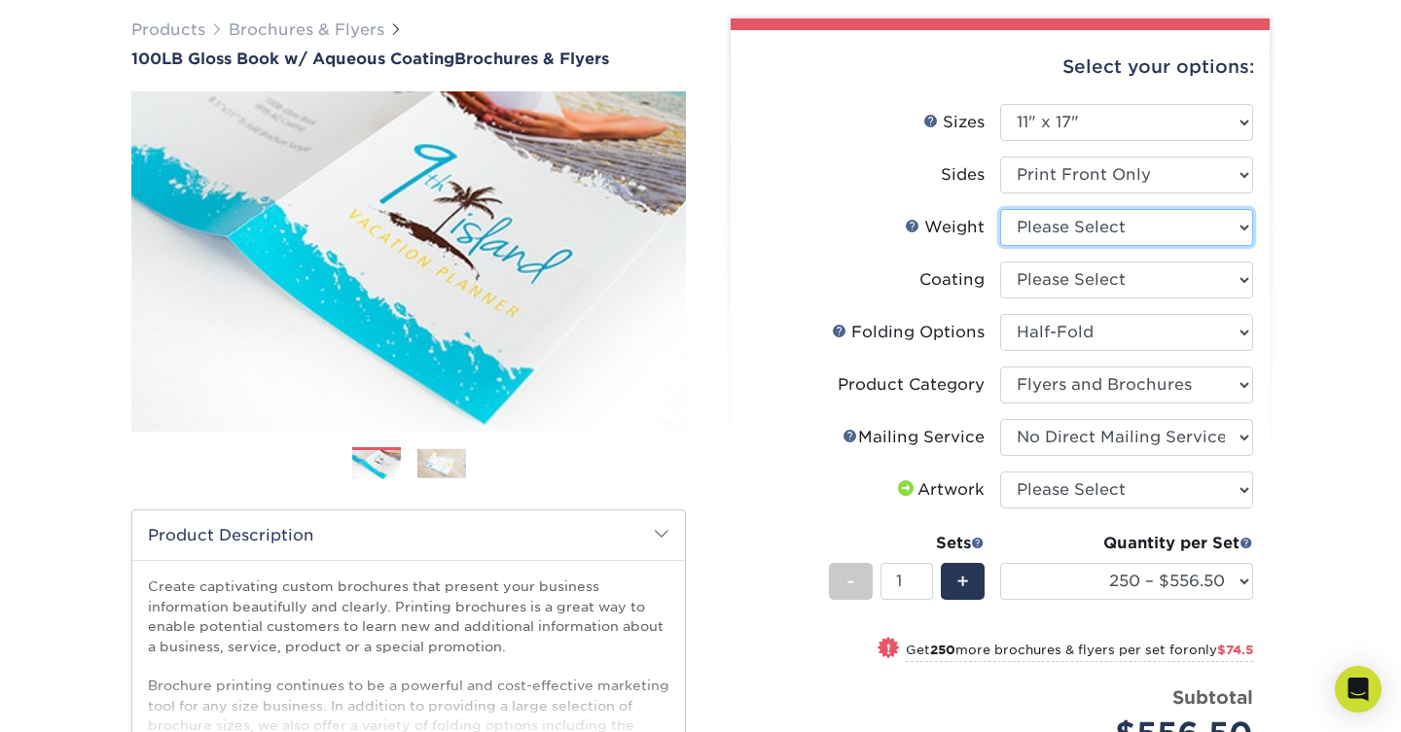
click at [1197, 225] on select "Please Select 100LB" at bounding box center [1126, 227] width 253 height 37
select select "100LB"
click at [1000, 209] on select "Please Select 100LB" at bounding box center [1126, 227] width 253 height 37
select select "-1"
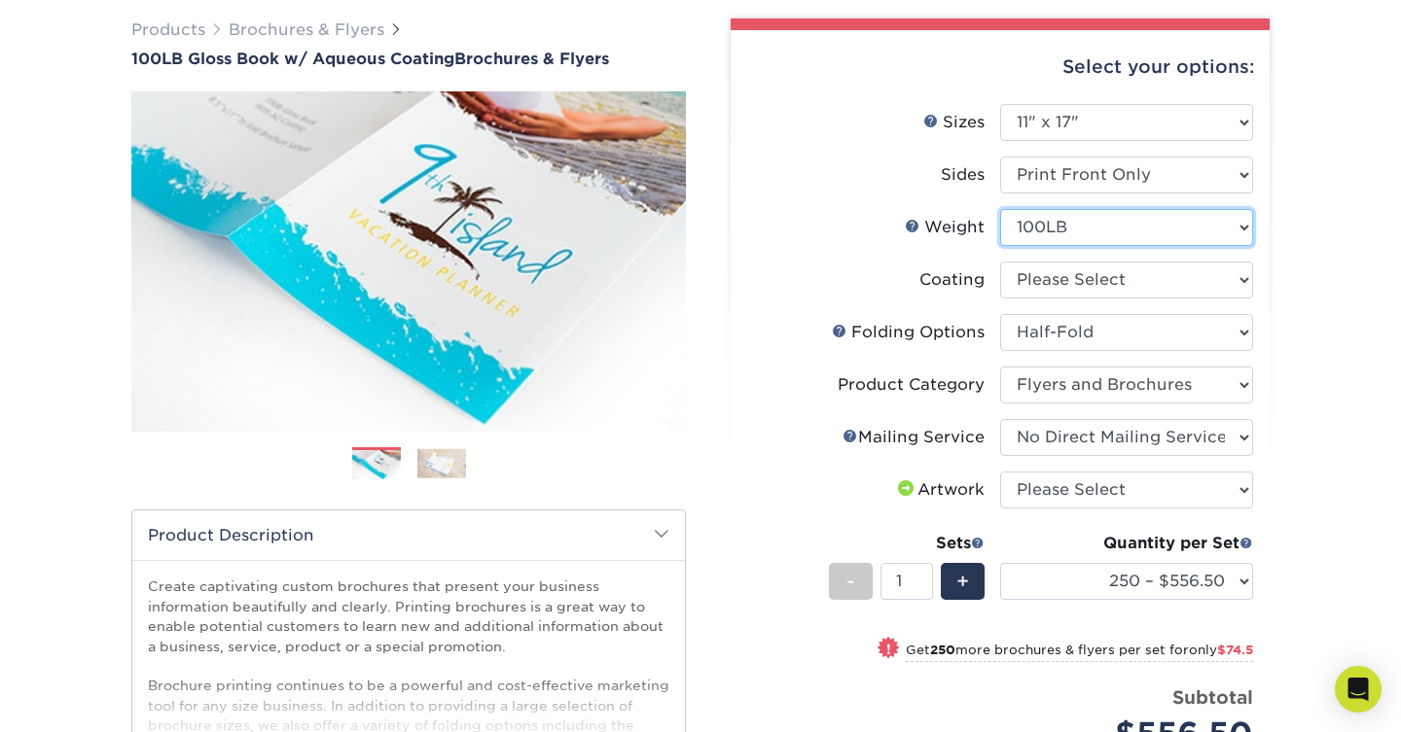
select select "-1"
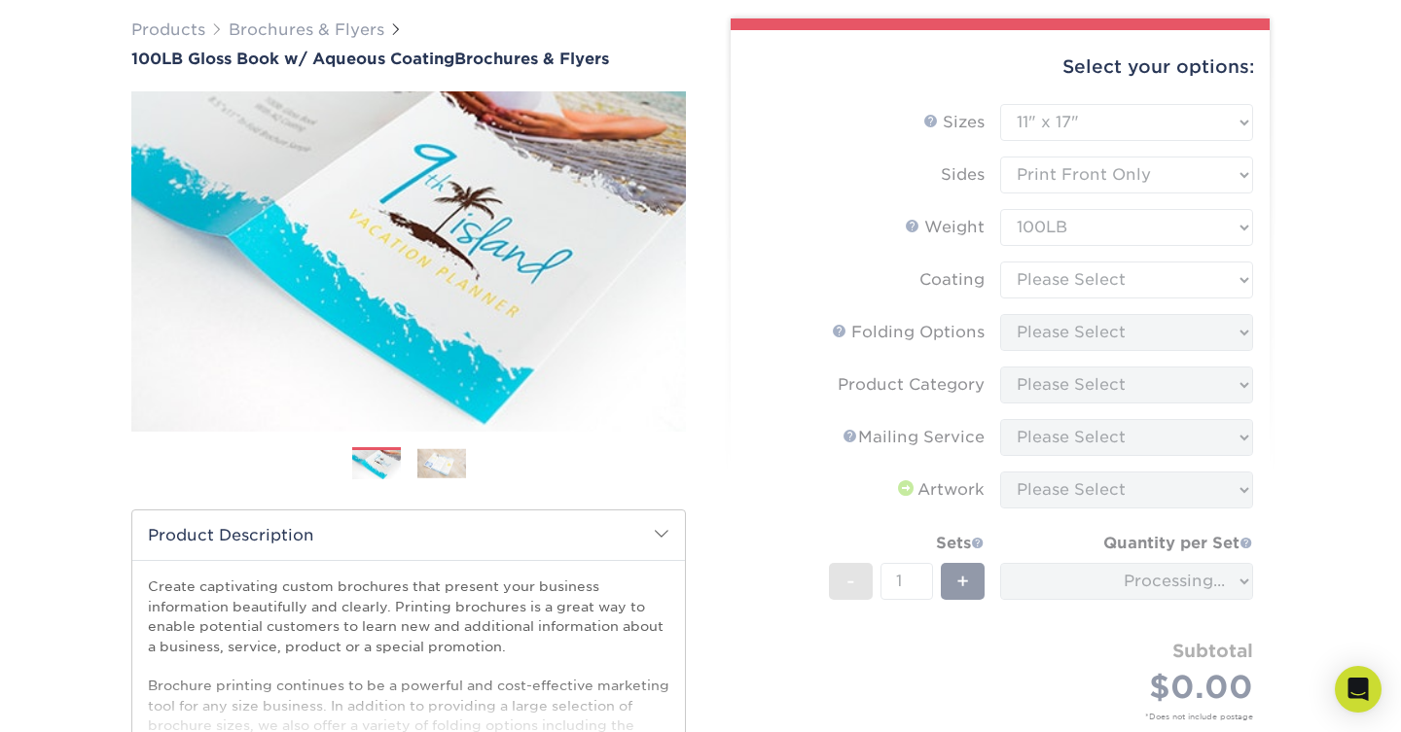
click at [1157, 276] on form "Sizes Help Sizes Please Select 3.5" x 8.5" 3.5" x 11" 3.67" x 8.5" 4" x 6" 4" x…" at bounding box center [1000, 435] width 508 height 662
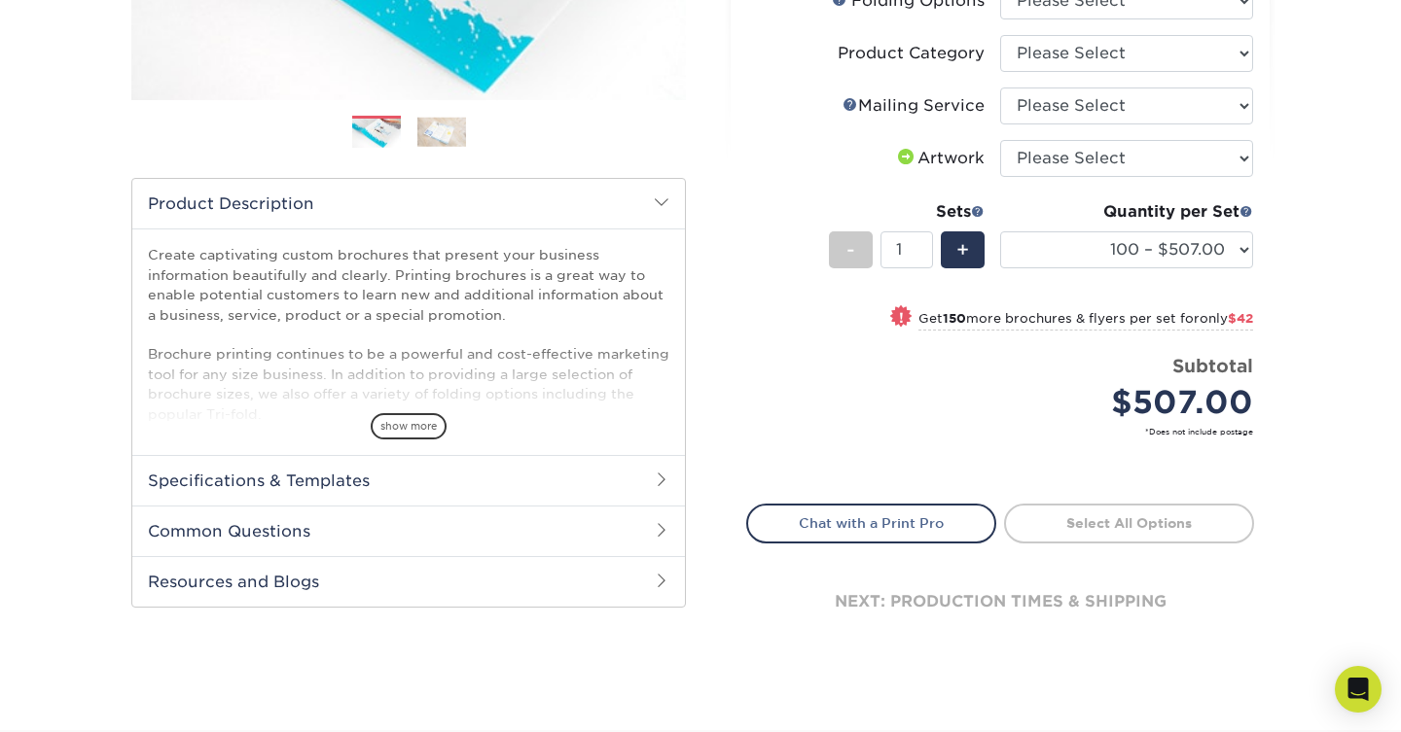
scroll to position [473, 0]
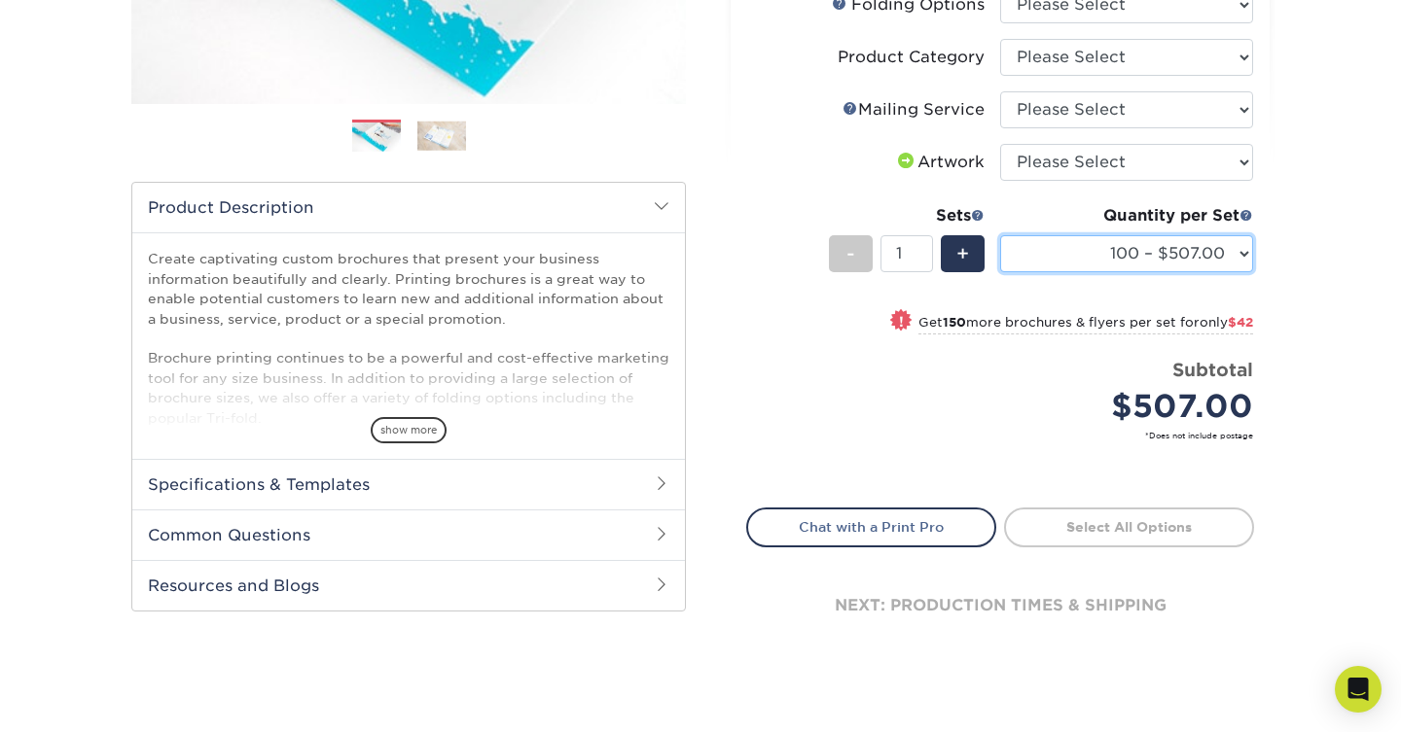
click at [1196, 256] on select "100 – $507.00 250 – $549.00 500 – $621.00 1000 – $690.00 2000 – $800.00 2500 – …" at bounding box center [1126, 253] width 253 height 37
select select "250 – $549.00"
click at [1000, 235] on select "100 – $507.00 250 – $549.00 500 – $621.00 1000 – $690.00 2000 – $800.00 2500 – …" at bounding box center [1126, 253] width 253 height 37
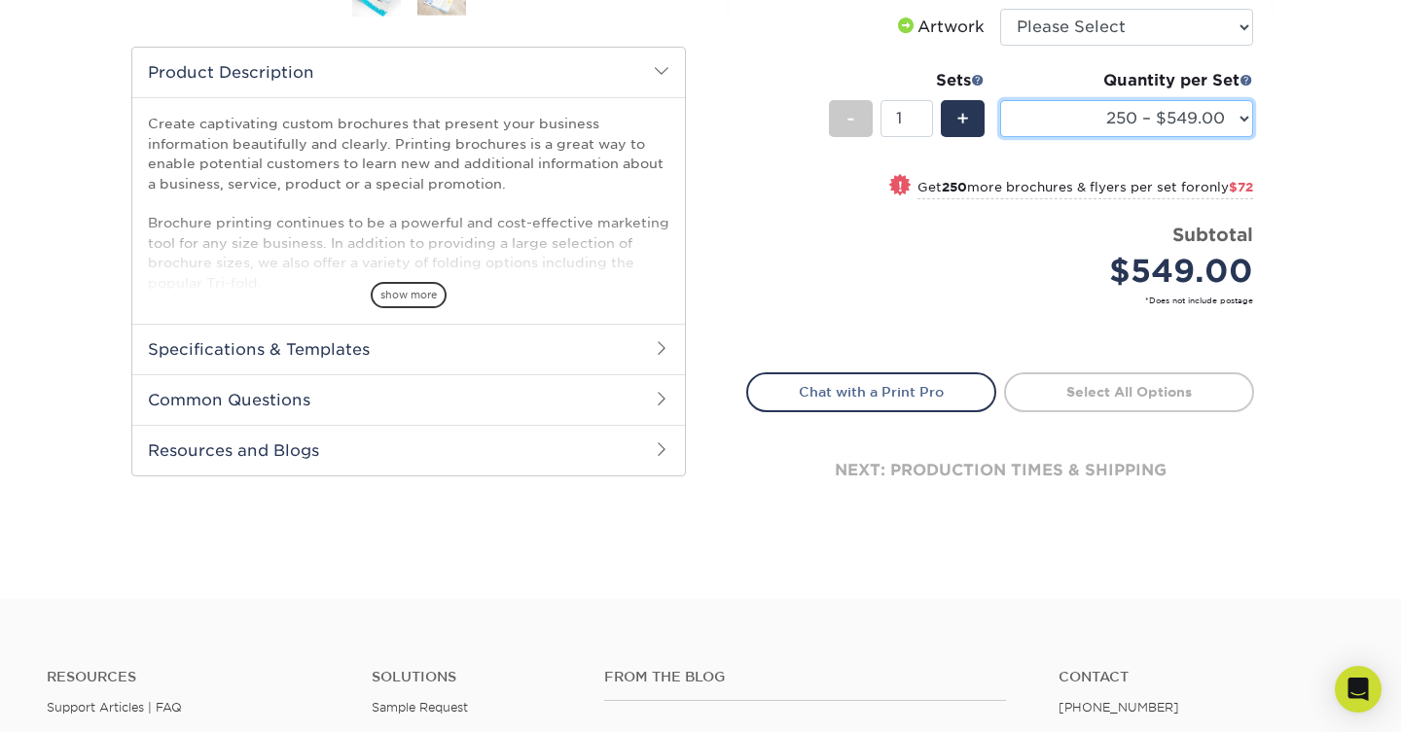
scroll to position [611, 0]
